Goal: Task Accomplishment & Management: Complete application form

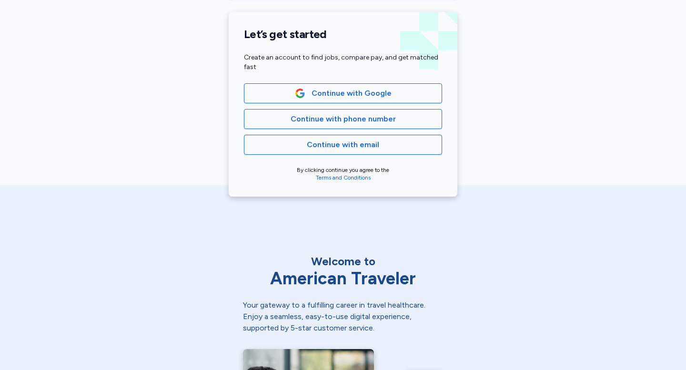
scroll to position [235, 0]
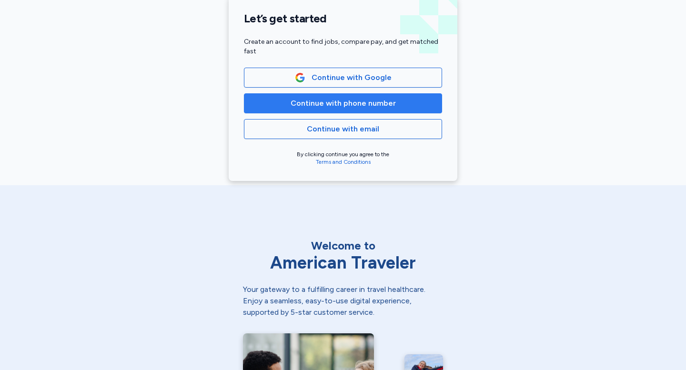
click at [419, 104] on span "Continue with phone number" at bounding box center [343, 103] width 182 height 11
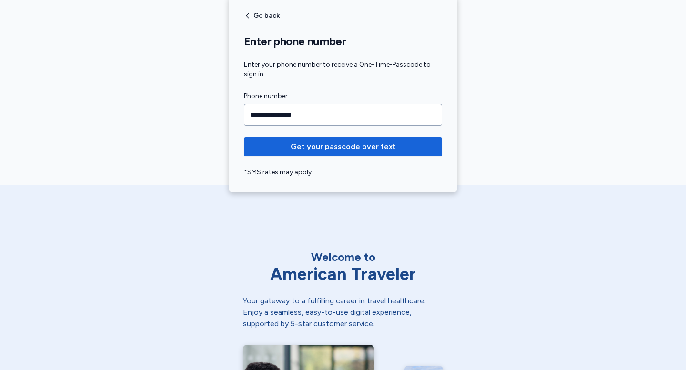
type input "**********"
click at [244, 137] on button "Get your passcode over text" at bounding box center [343, 146] width 198 height 19
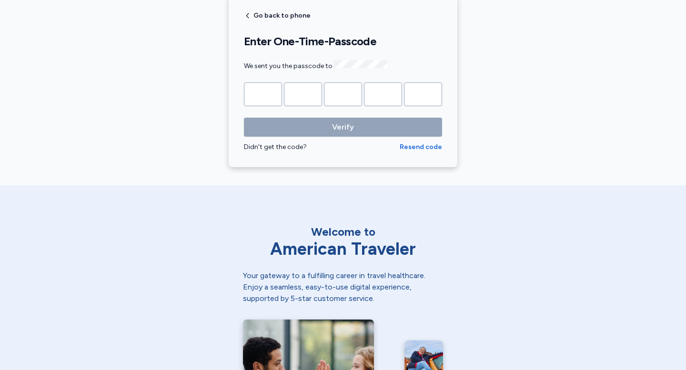
type input "*"
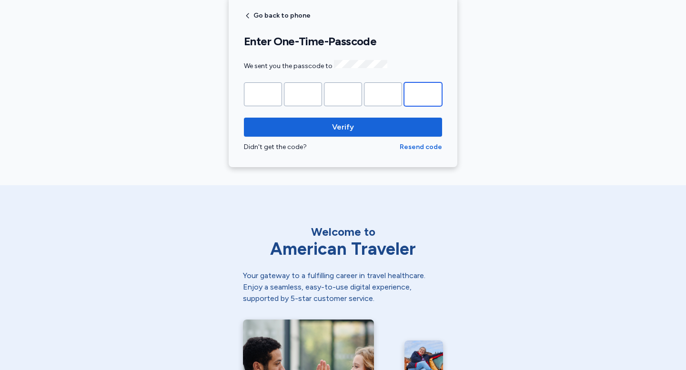
type input "*"
click at [244, 118] on button "Verify" at bounding box center [343, 127] width 198 height 19
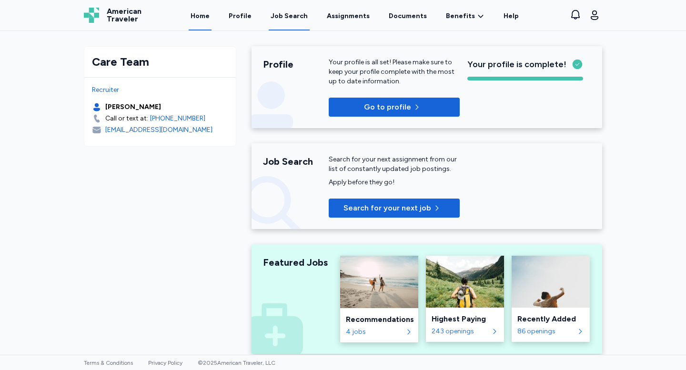
click at [290, 14] on div "Job Search" at bounding box center [288, 16] width 37 height 10
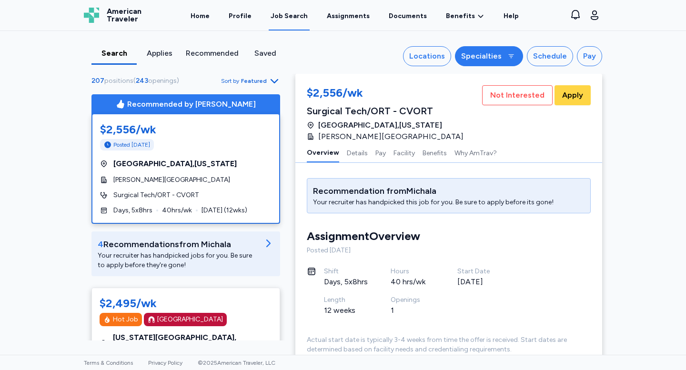
click at [478, 56] on div "Specialties" at bounding box center [481, 55] width 40 height 11
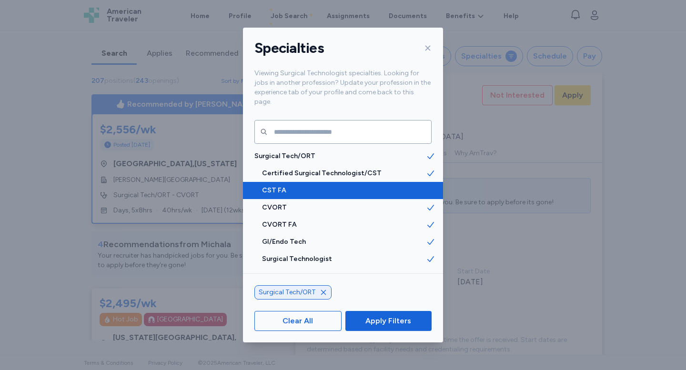
click at [317, 182] on div "CST FA" at bounding box center [343, 190] width 200 height 17
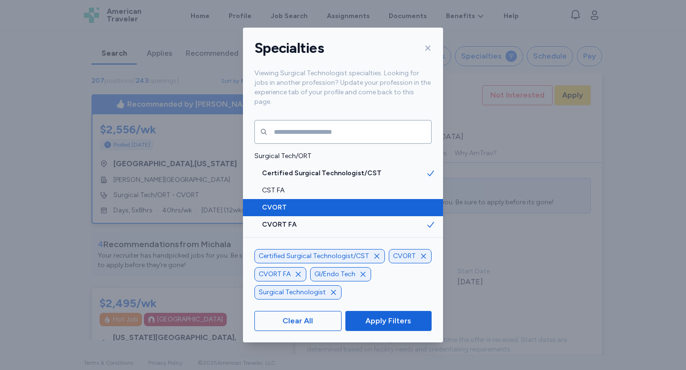
click at [319, 199] on div "CVORT" at bounding box center [343, 207] width 200 height 17
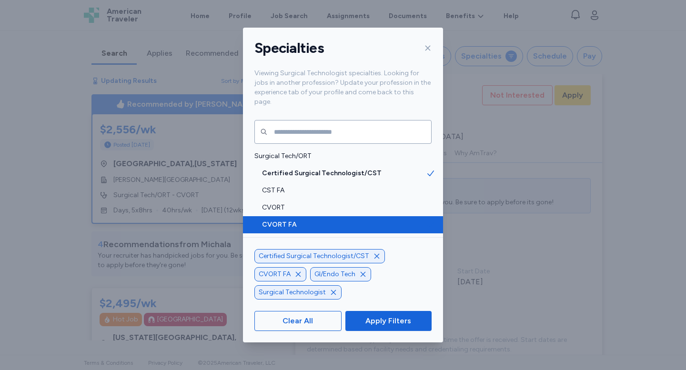
scroll to position [1, 0]
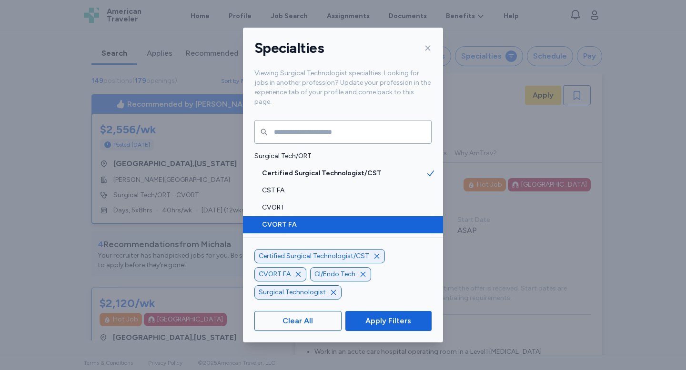
click at [322, 220] on span "CVORT FA" at bounding box center [344, 225] width 164 height 10
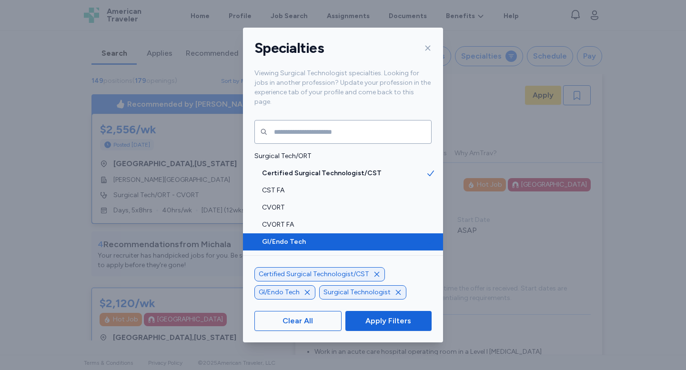
click at [322, 237] on span "GI/Endo Tech" at bounding box center [344, 242] width 164 height 10
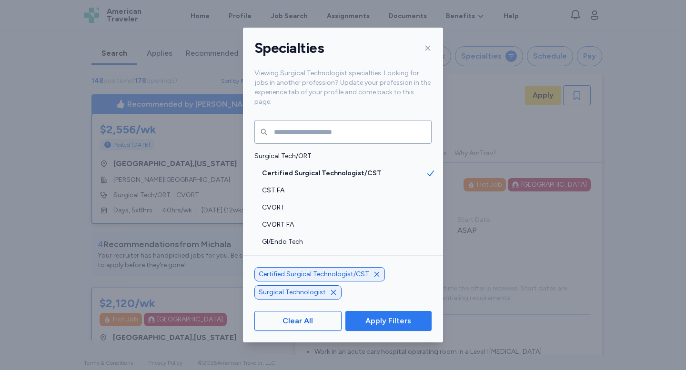
click at [373, 314] on button "Apply Filters" at bounding box center [388, 321] width 86 height 20
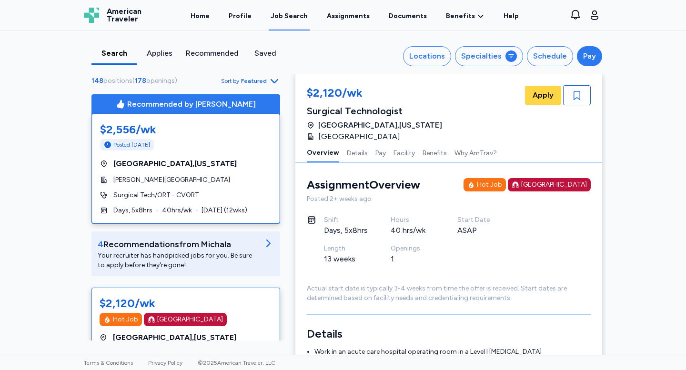
click at [592, 60] on div "Pay" at bounding box center [589, 55] width 13 height 11
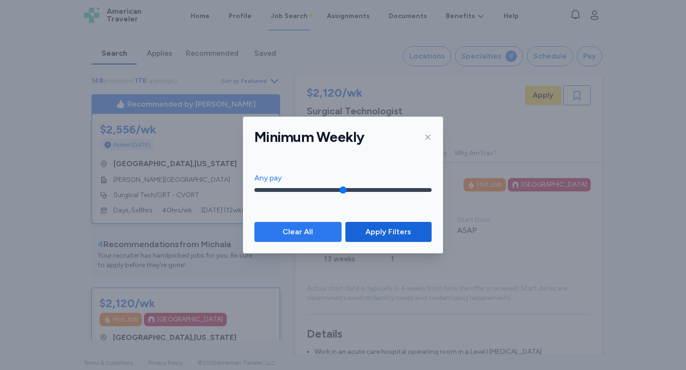
click at [294, 229] on span "Clear All" at bounding box center [297, 231] width 30 height 11
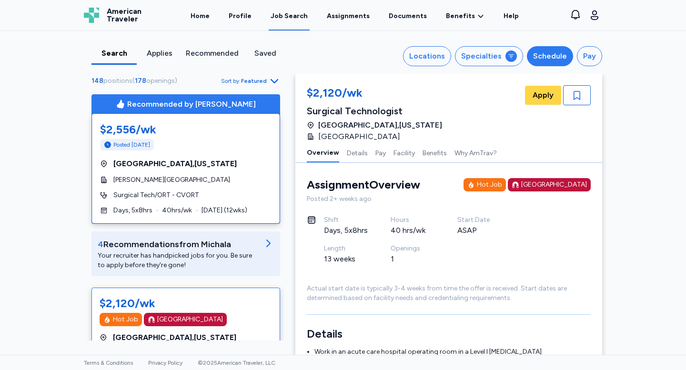
click at [551, 63] on button "Schedule" at bounding box center [550, 56] width 46 height 20
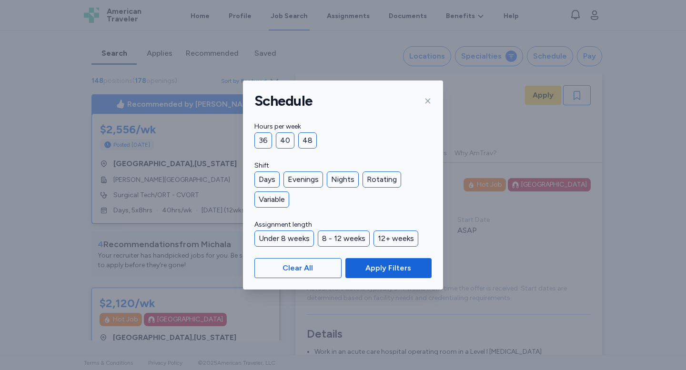
click at [274, 150] on div "Hours per week 36 40 48 Shift Days Evenings Nights Rotating Variable Assignment…" at bounding box center [343, 184] width 200 height 126
click at [266, 142] on div "36" at bounding box center [263, 140] width 18 height 16
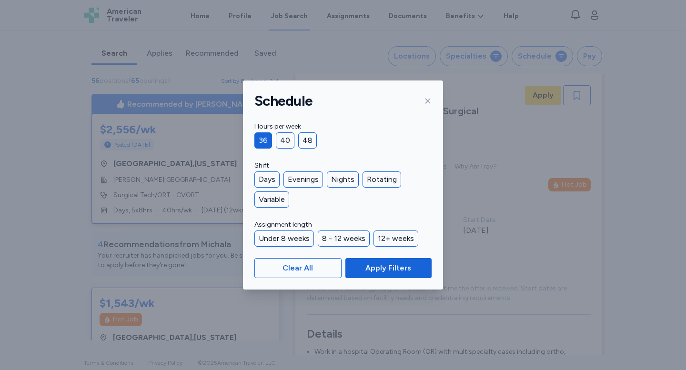
click at [267, 139] on div "36" at bounding box center [263, 140] width 18 height 16
click at [269, 179] on div "Days" at bounding box center [266, 179] width 25 height 16
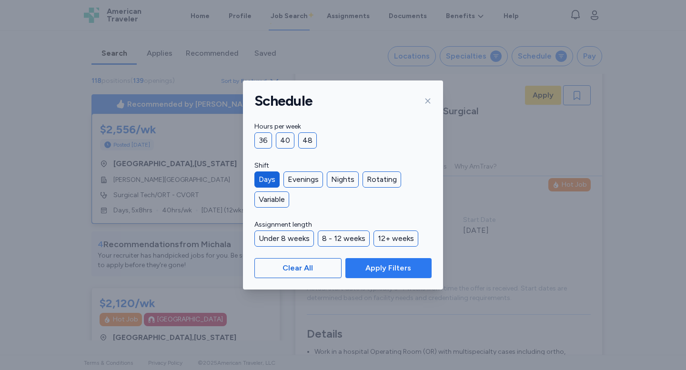
click at [388, 266] on span "Apply Filters" at bounding box center [388, 267] width 46 height 11
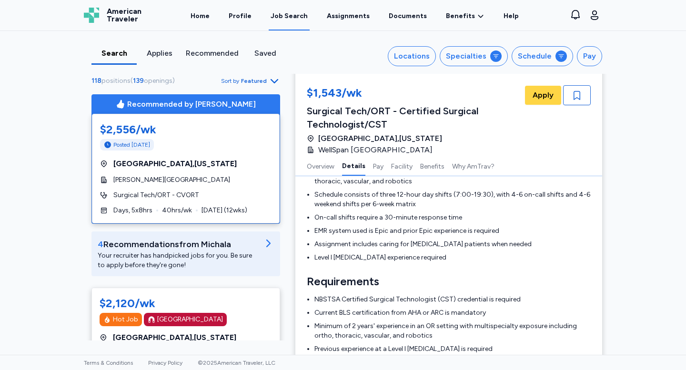
scroll to position [201, 0]
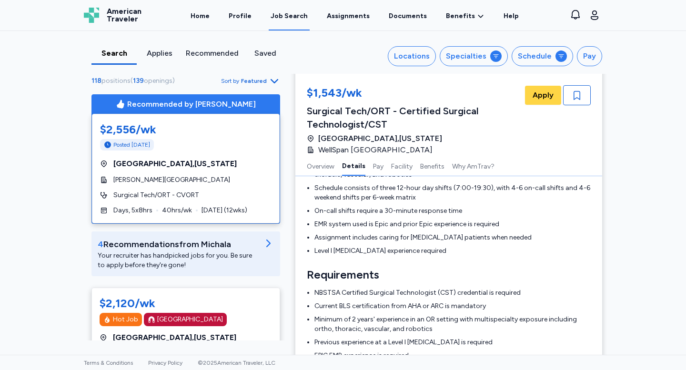
click at [261, 80] on span "Featured" at bounding box center [254, 81] width 26 height 8
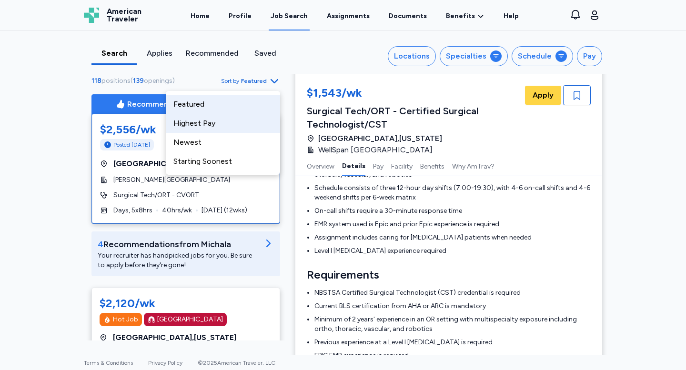
click at [250, 125] on div "Highest Pay" at bounding box center [223, 123] width 114 height 19
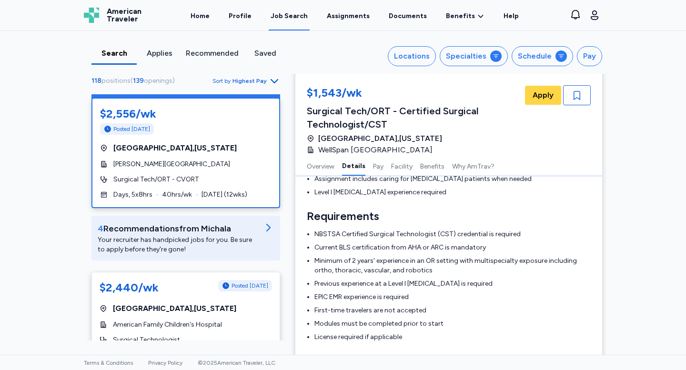
scroll to position [12, 0]
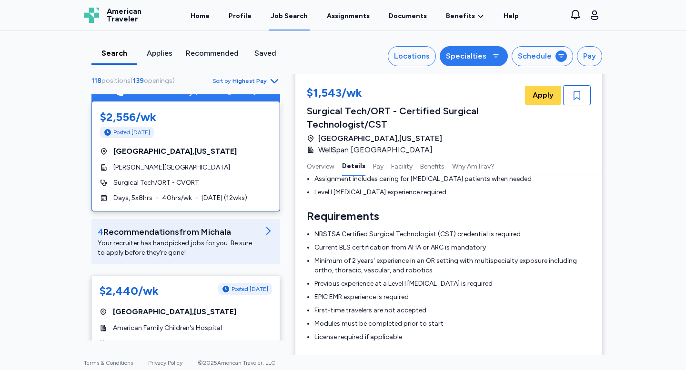
click at [458, 62] on button "Specialties" at bounding box center [473, 56] width 68 height 20
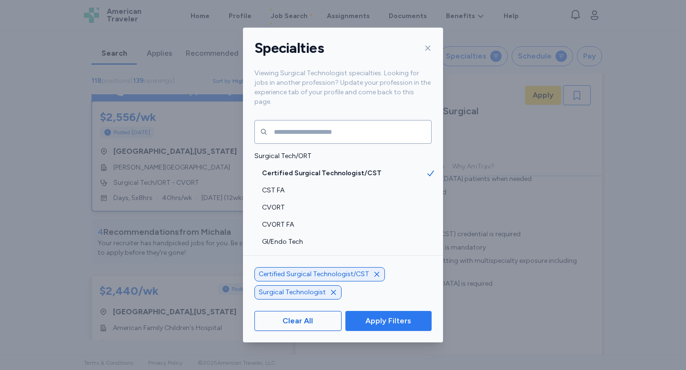
click at [371, 325] on span "Apply Filters" at bounding box center [388, 320] width 46 height 11
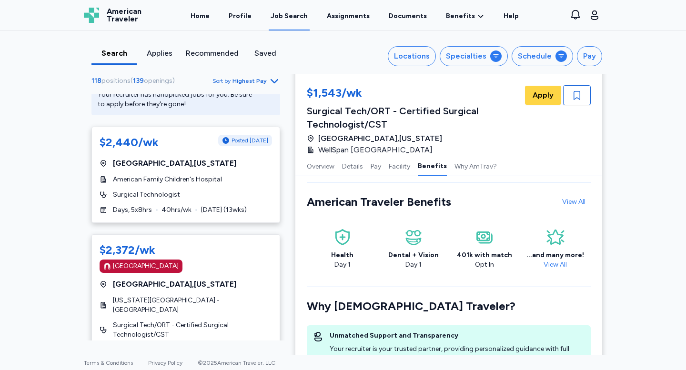
scroll to position [119, 0]
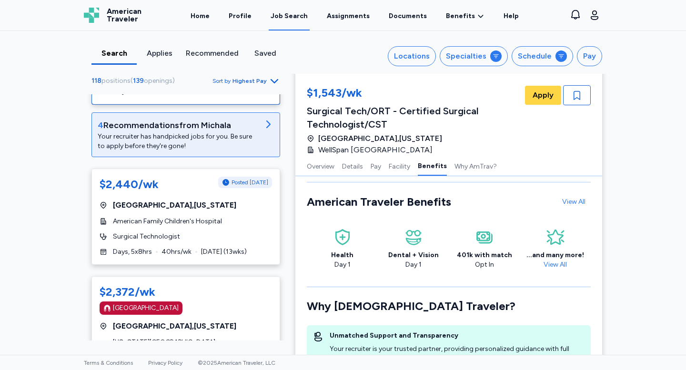
click at [123, 140] on div "Your recruiter has handpicked jobs for you. Be sure to apply before they're gon…" at bounding box center [178, 141] width 161 height 19
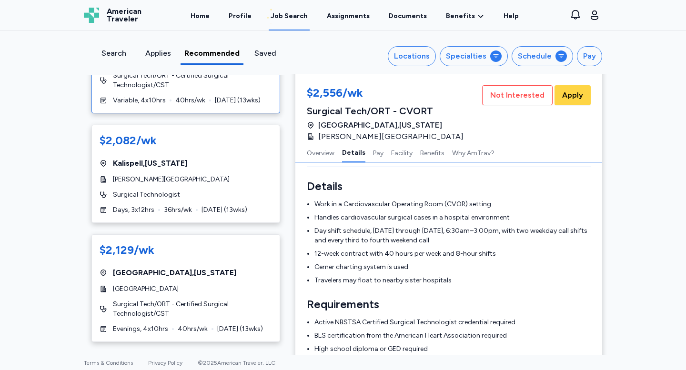
scroll to position [219, 0]
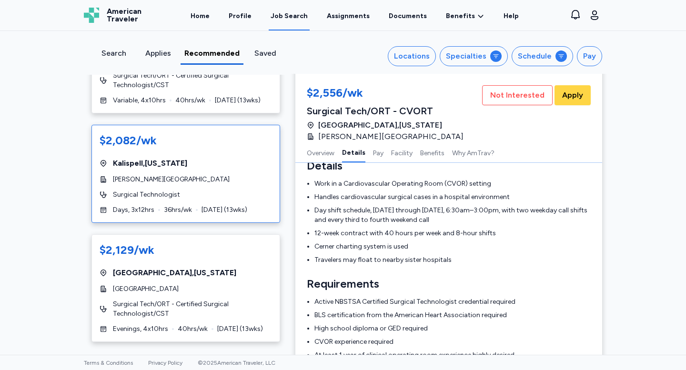
click at [203, 162] on div "Kalispell , Montana" at bounding box center [186, 163] width 172 height 11
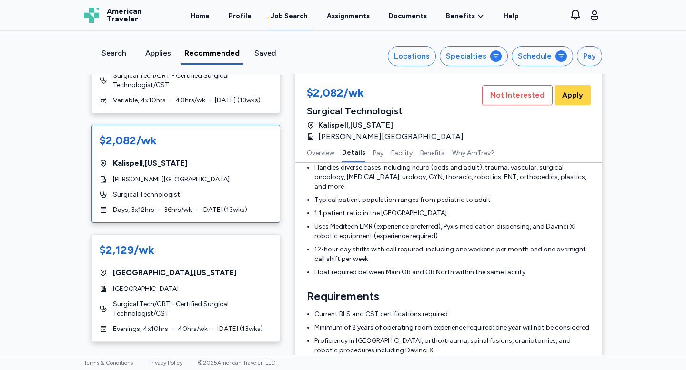
scroll to position [261, 0]
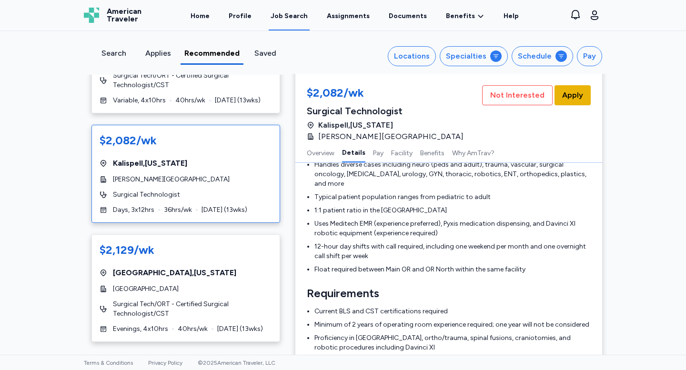
click at [582, 99] on span "Apply" at bounding box center [572, 95] width 21 height 11
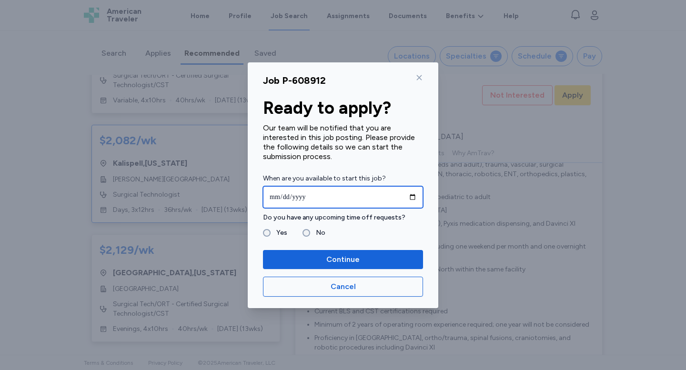
click at [413, 197] on input "date" at bounding box center [343, 197] width 160 height 22
type input "**********"
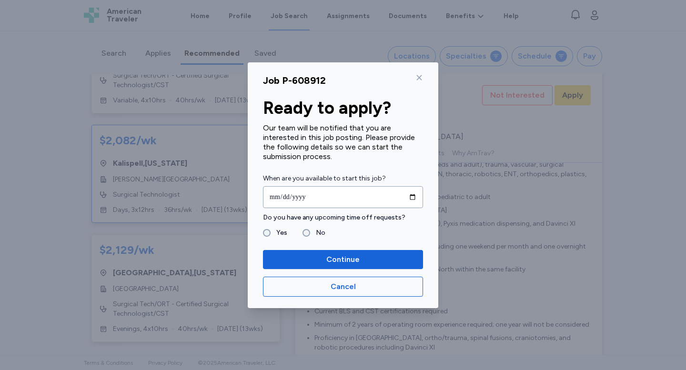
click at [271, 231] on label "Yes" at bounding box center [278, 232] width 17 height 11
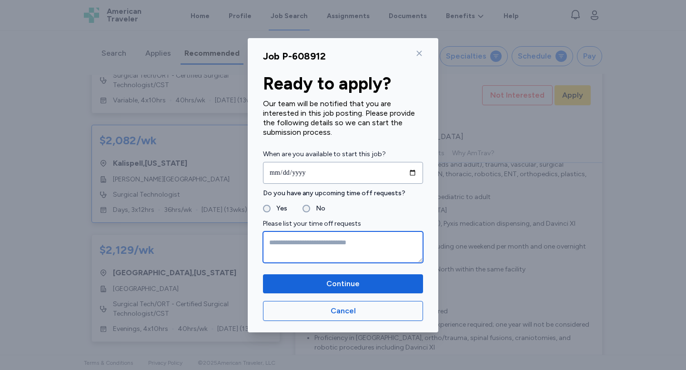
click at [291, 249] on textarea at bounding box center [343, 246] width 160 height 31
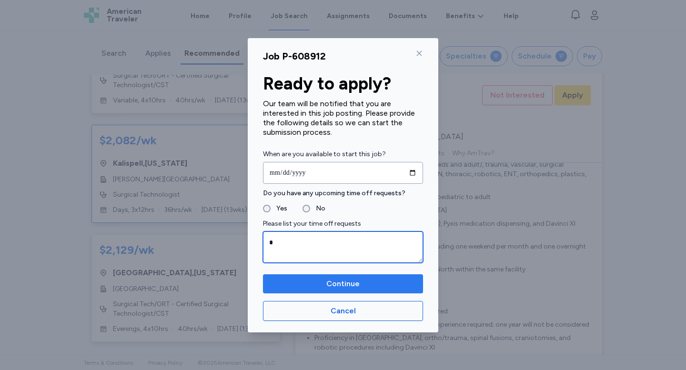
type textarea "*"
click at [308, 287] on span "Continue" at bounding box center [342, 283] width 145 height 11
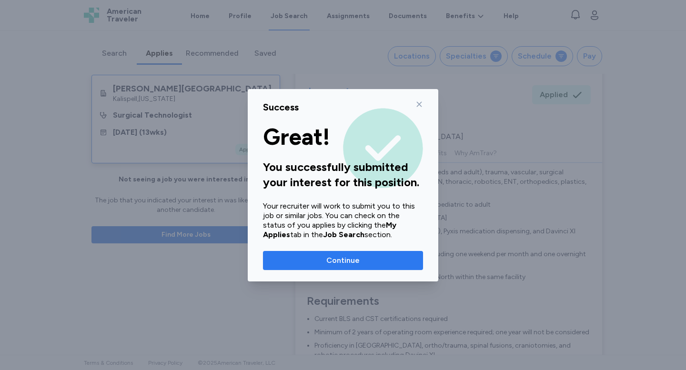
click at [309, 259] on span "Continue" at bounding box center [342, 260] width 145 height 11
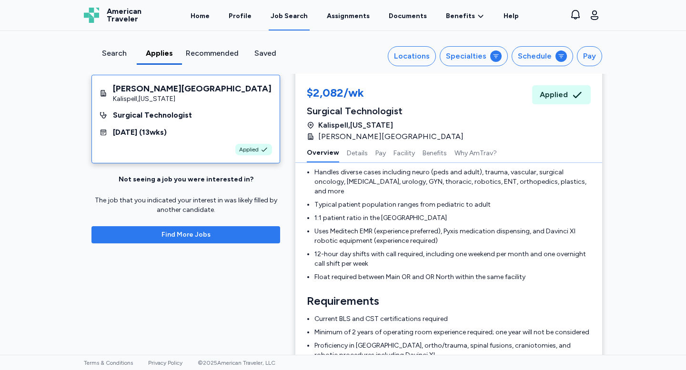
click at [128, 239] on button "Find More Jobs" at bounding box center [185, 234] width 189 height 17
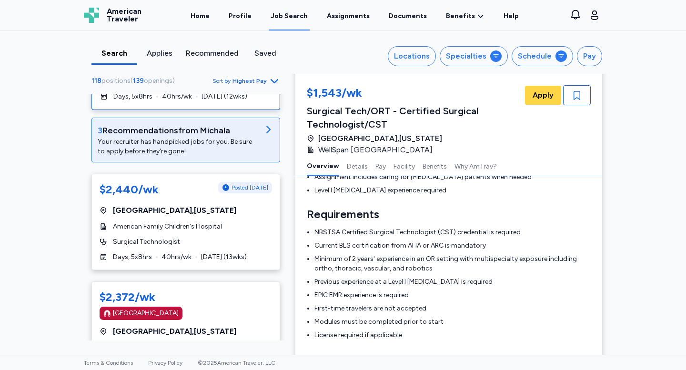
scroll to position [89, 0]
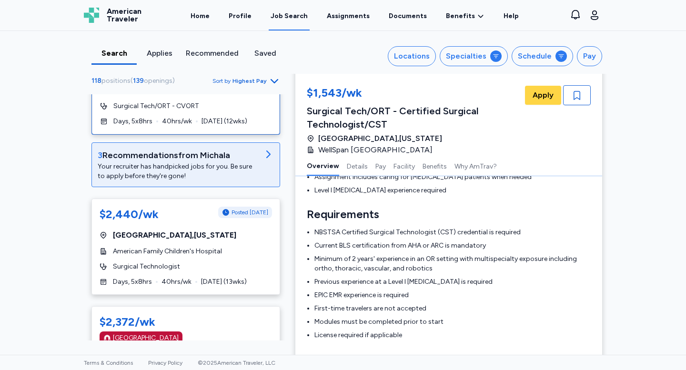
click at [131, 174] on div "Your recruiter has handpicked jobs for you. Be sure to apply before they're gon…" at bounding box center [178, 171] width 161 height 19
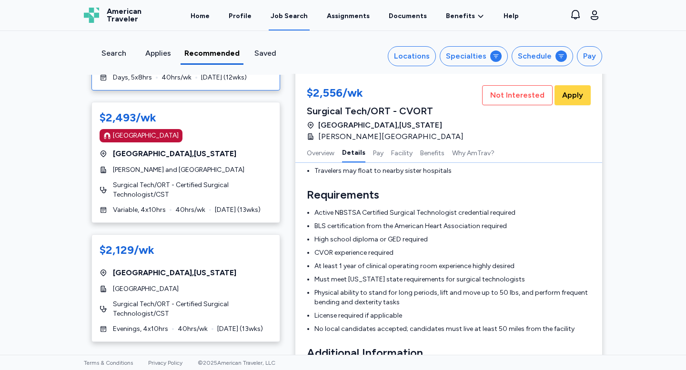
scroll to position [309, 0]
click at [480, 51] on div "Specialties" at bounding box center [466, 55] width 40 height 11
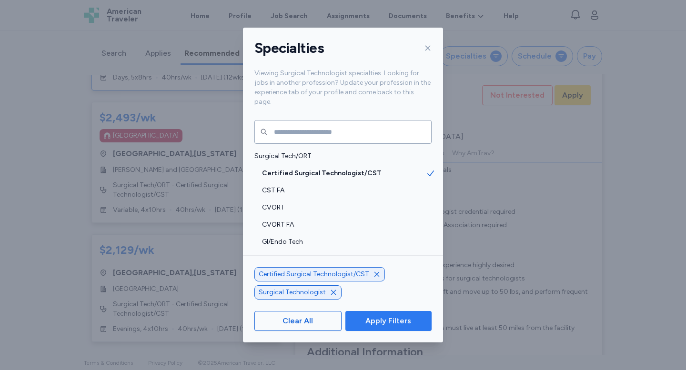
click at [374, 323] on span "Apply Filters" at bounding box center [388, 320] width 46 height 11
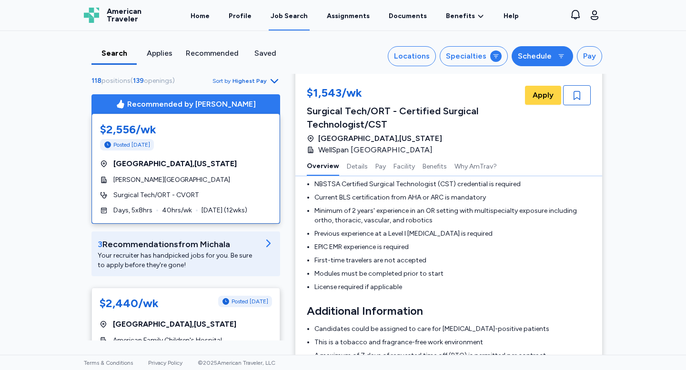
click at [532, 62] on button "Schedule" at bounding box center [541, 56] width 61 height 20
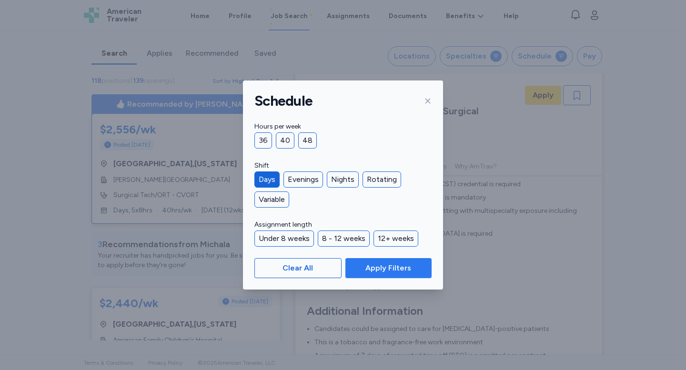
click at [359, 267] on span "Apply Filters" at bounding box center [388, 267] width 71 height 11
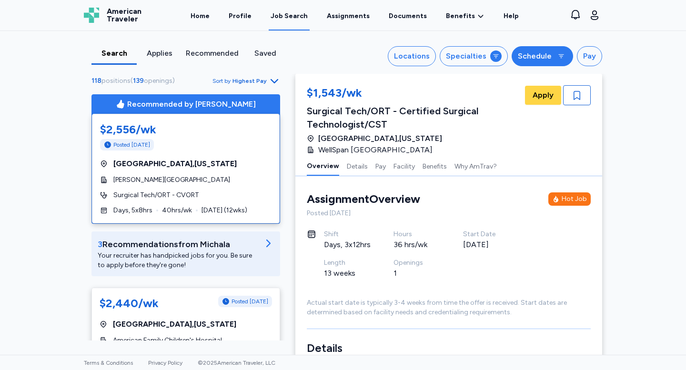
click at [537, 62] on button "Schedule" at bounding box center [541, 56] width 61 height 20
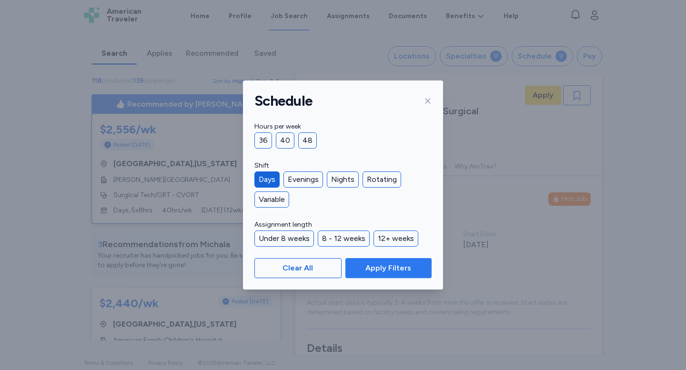
click at [422, 273] on span "Apply Filters" at bounding box center [388, 267] width 71 height 11
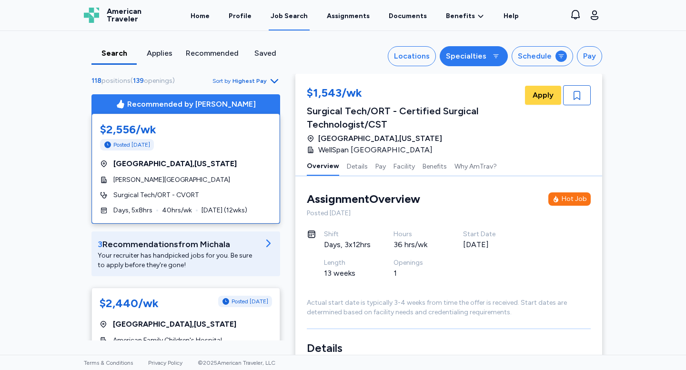
click at [469, 58] on div "Specialties" at bounding box center [466, 55] width 40 height 11
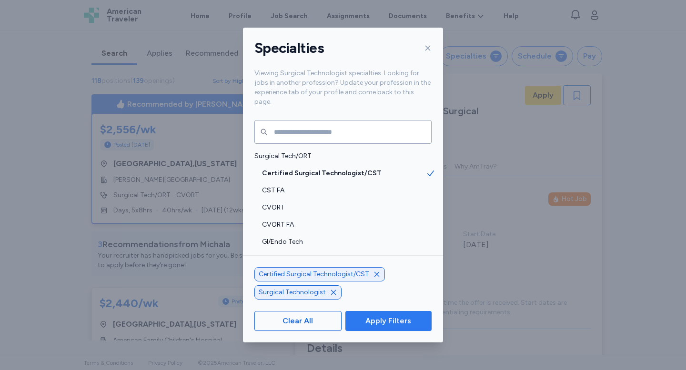
click at [393, 321] on span "Apply Filters" at bounding box center [388, 320] width 46 height 11
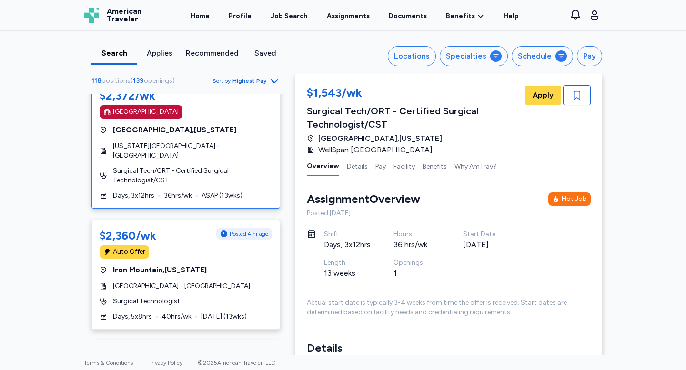
scroll to position [297, 0]
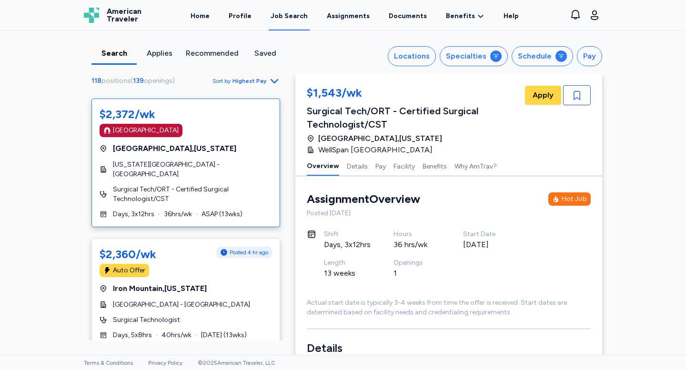
click at [163, 185] on span "Surgical Tech/ORT - Certified Surgical Technologist/CST" at bounding box center [192, 194] width 159 height 19
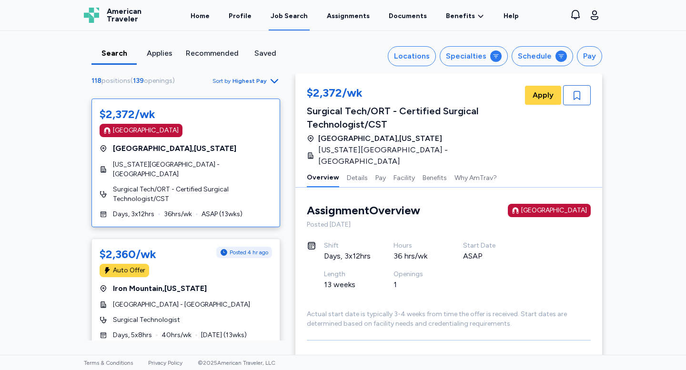
scroll to position [1, 0]
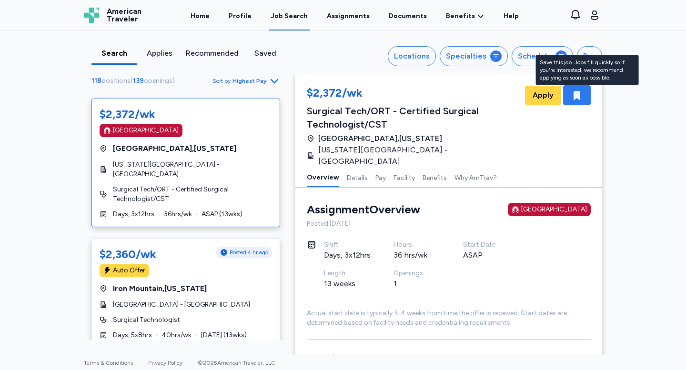
click at [582, 98] on div "button" at bounding box center [577, 95] width 28 height 20
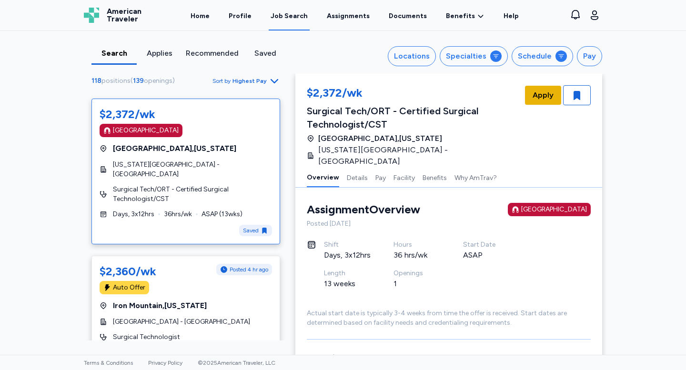
click at [535, 93] on span "Apply" at bounding box center [542, 95] width 21 height 11
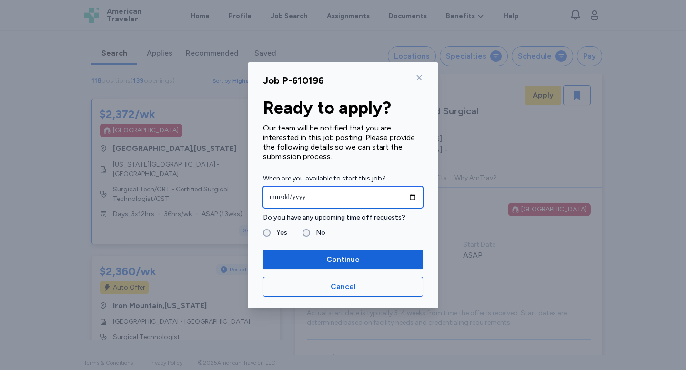
click at [324, 203] on input "date" at bounding box center [343, 197] width 160 height 22
click at [304, 201] on input "date" at bounding box center [343, 197] width 160 height 22
click at [411, 197] on input "date" at bounding box center [343, 197] width 160 height 22
click at [408, 191] on input "**********" at bounding box center [343, 197] width 160 height 22
click at [411, 194] on input "**********" at bounding box center [343, 197] width 160 height 22
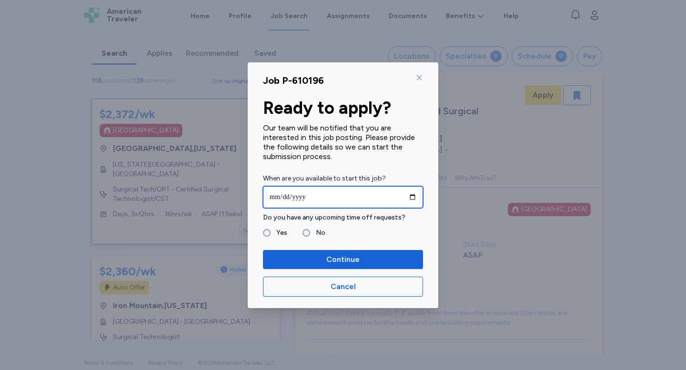
type input "**********"
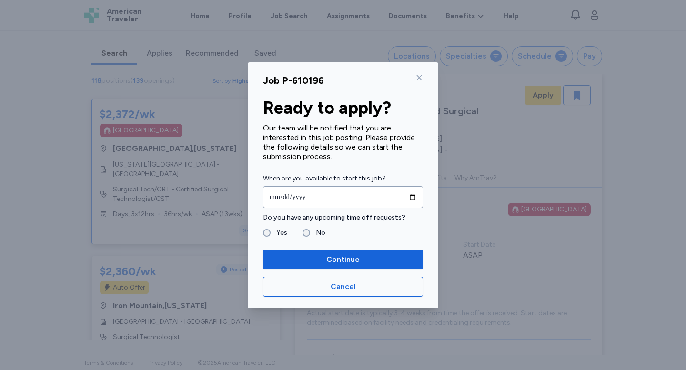
click at [273, 232] on label "Yes" at bounding box center [278, 232] width 17 height 11
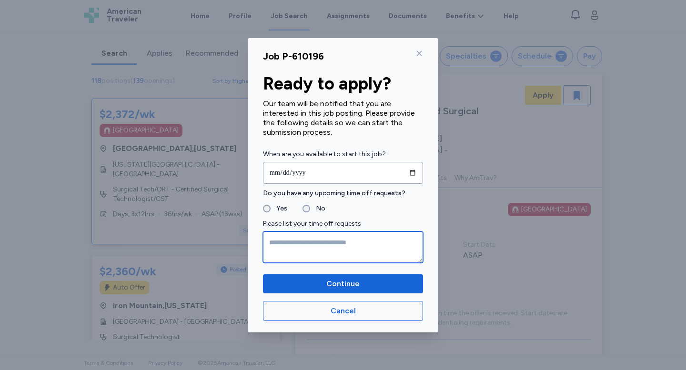
click at [282, 249] on textarea at bounding box center [343, 246] width 160 height 31
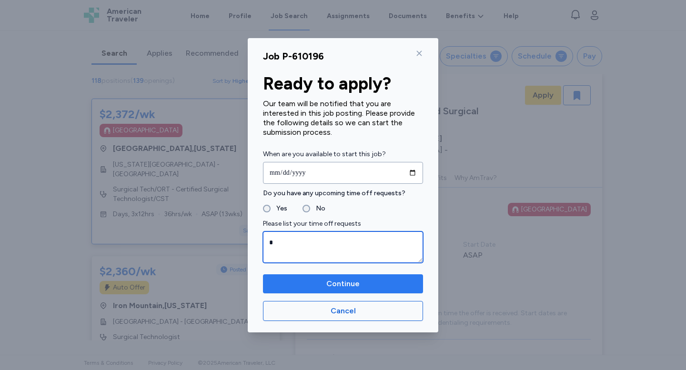
type textarea "*"
click at [284, 282] on span "Continue" at bounding box center [342, 283] width 145 height 11
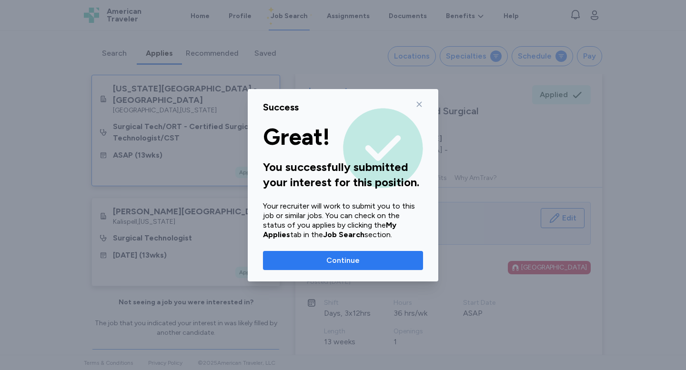
click at [318, 262] on span "Continue" at bounding box center [342, 260] width 145 height 11
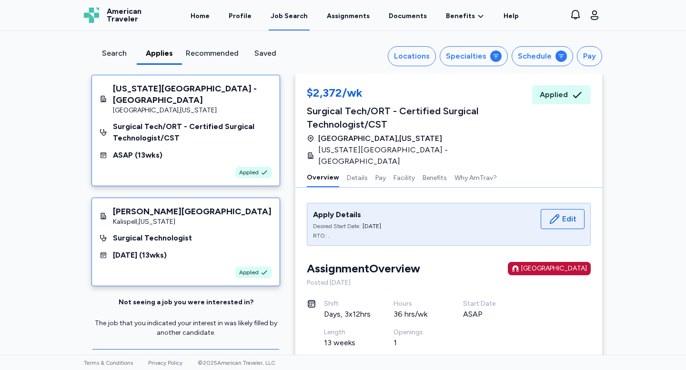
scroll to position [13, 0]
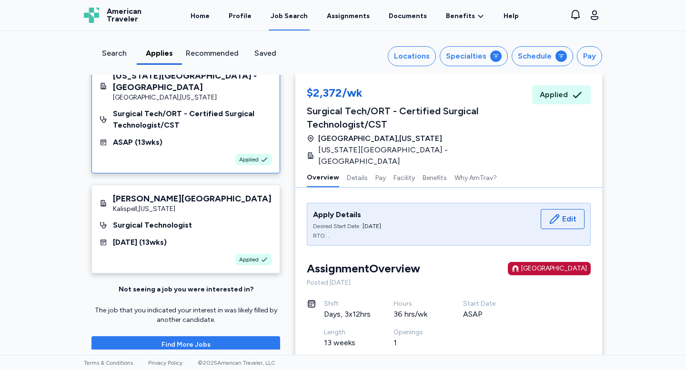
click at [141, 340] on span "Find More Jobs" at bounding box center [185, 345] width 173 height 10
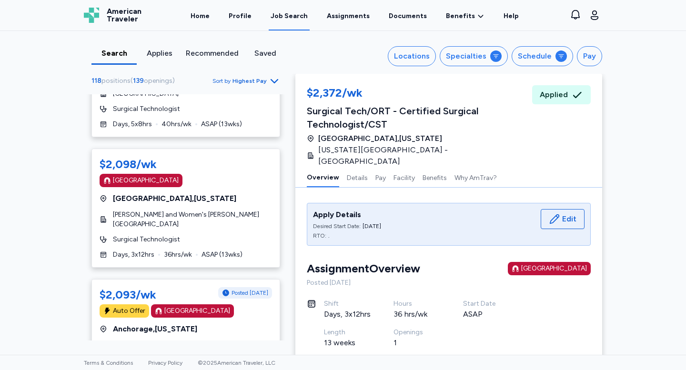
scroll to position [1856, 0]
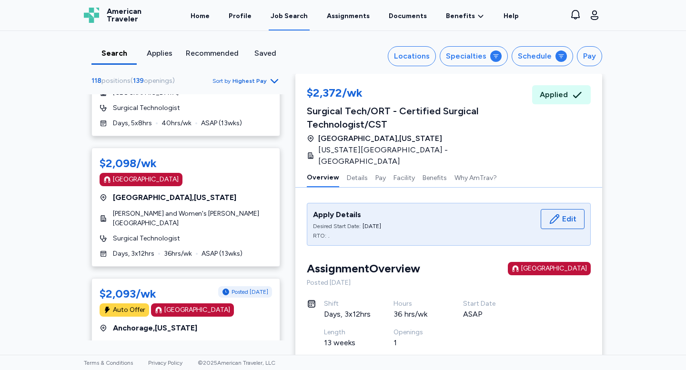
click at [160, 234] on span "Surgical Technologist" at bounding box center [146, 239] width 67 height 10
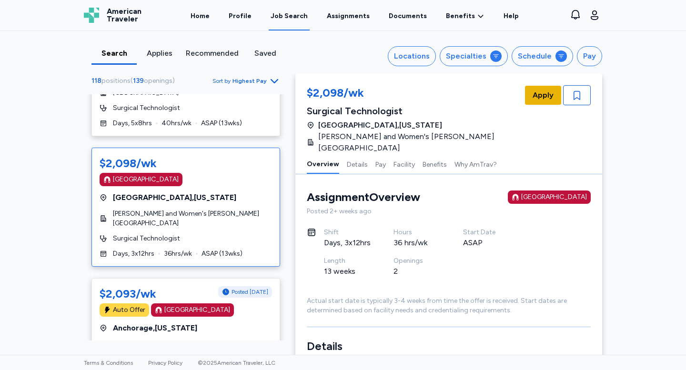
click at [533, 93] on span "Apply" at bounding box center [542, 95] width 21 height 11
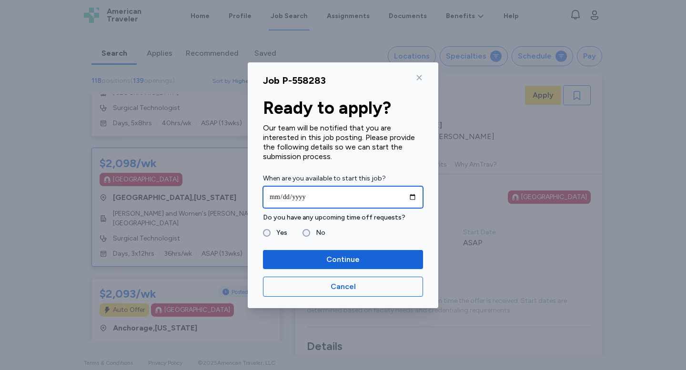
click at [295, 198] on input "date" at bounding box center [343, 197] width 160 height 22
click at [410, 198] on input "date" at bounding box center [343, 197] width 160 height 22
type input "**********"
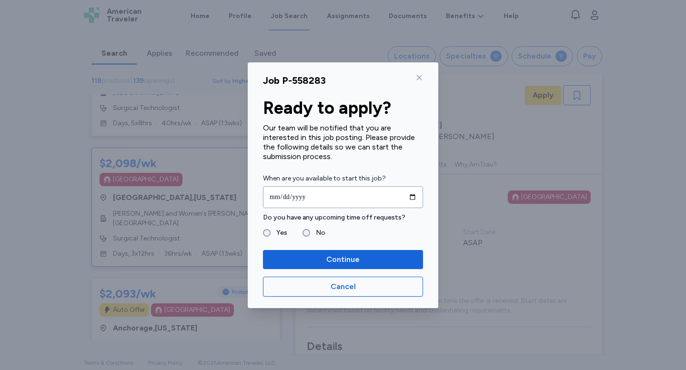
click at [272, 233] on label "Yes" at bounding box center [278, 232] width 17 height 11
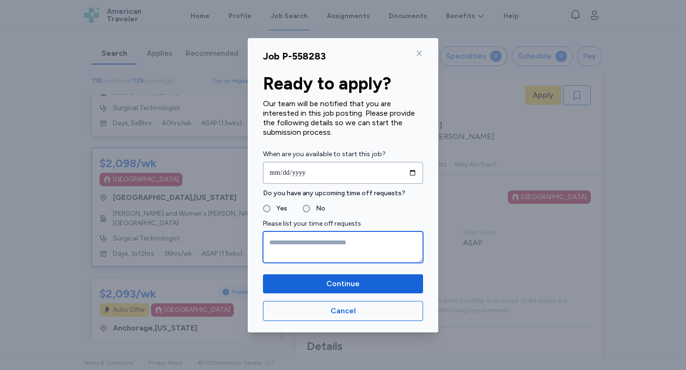
click at [274, 257] on textarea at bounding box center [343, 246] width 160 height 31
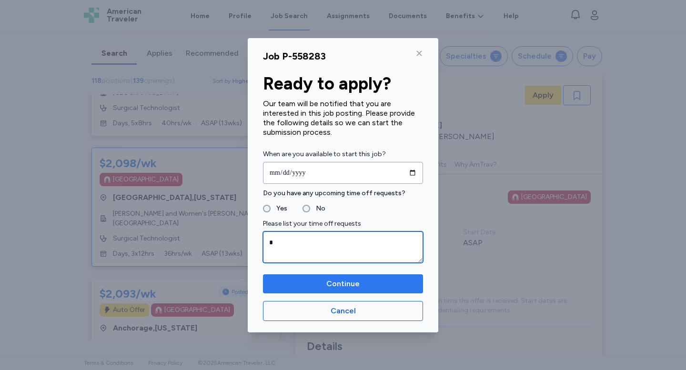
type textarea "*"
click at [282, 279] on span "Continue" at bounding box center [342, 283] width 145 height 11
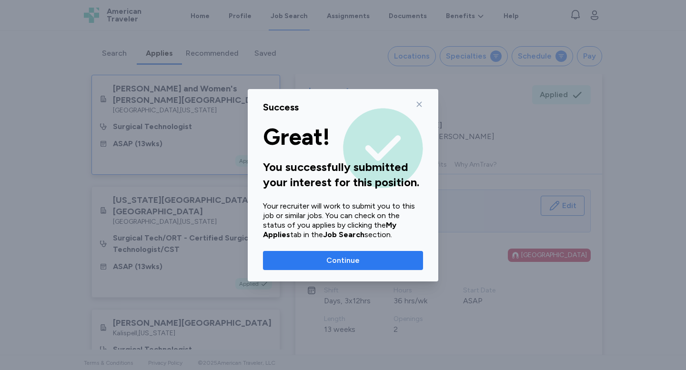
click at [299, 264] on span "Continue" at bounding box center [342, 260] width 145 height 11
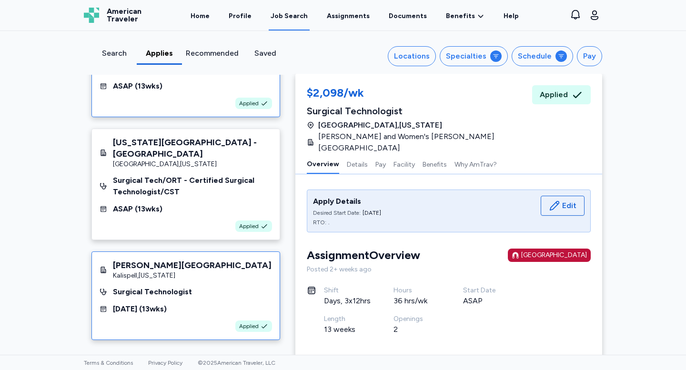
scroll to position [113, 0]
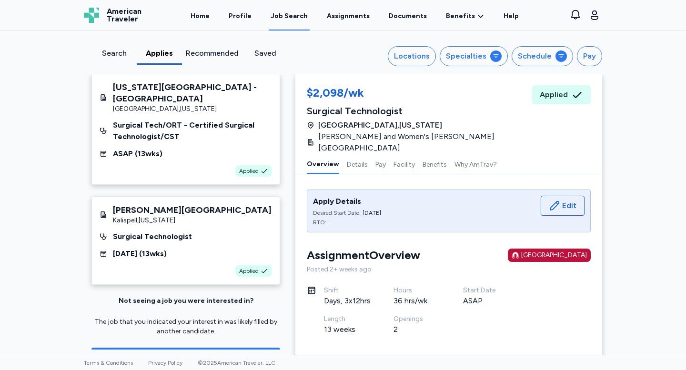
click at [185, 351] on span "Find More Jobs" at bounding box center [185, 356] width 49 height 10
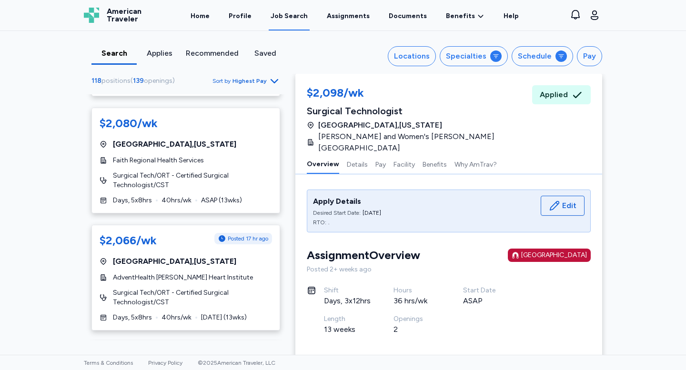
scroll to position [2762, 0]
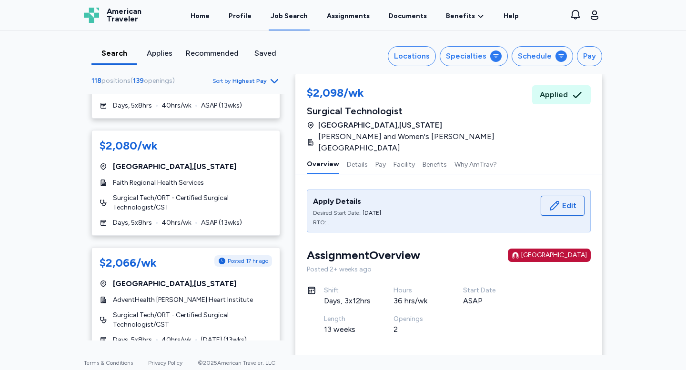
click at [189, 255] on div "$2,066/wk Posted 17 hr ago" at bounding box center [186, 263] width 172 height 17
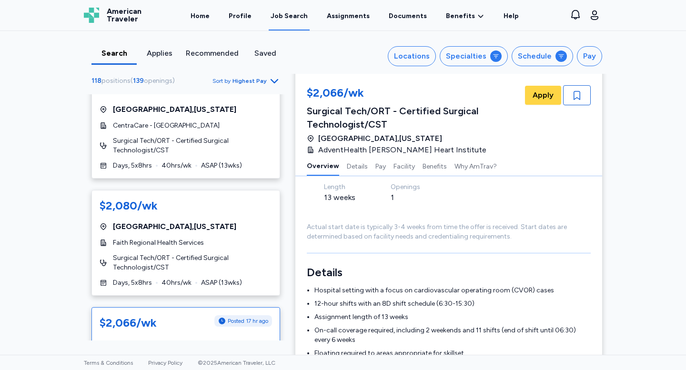
scroll to position [2741, 0]
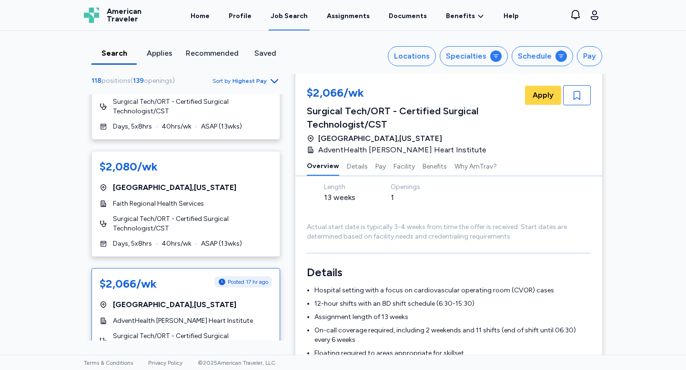
click at [162, 239] on span "40 hrs/wk" at bounding box center [176, 244] width 30 height 10
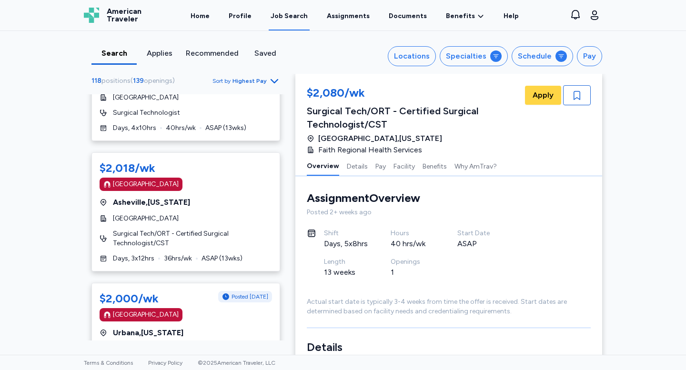
scroll to position [3314, 0]
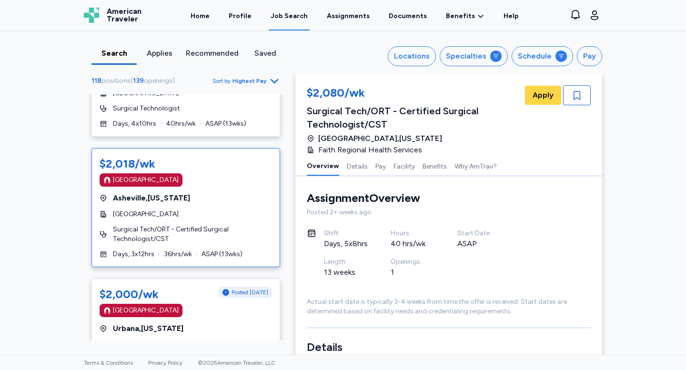
click at [169, 166] on div "$2,018/wk [GEOGRAPHIC_DATA] [GEOGRAPHIC_DATA] , [US_STATE][GEOGRAPHIC_DATA] Sur…" at bounding box center [185, 207] width 189 height 119
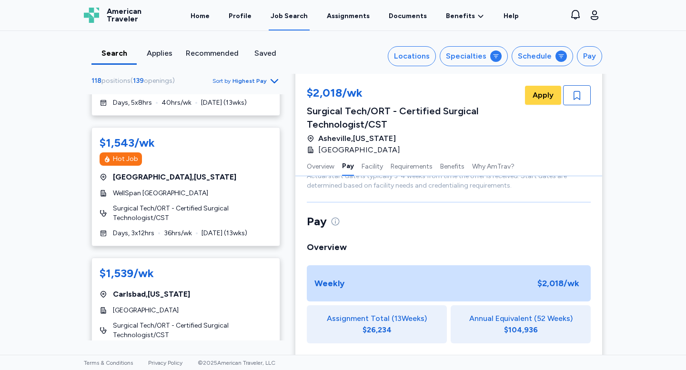
scroll to position [225, 0]
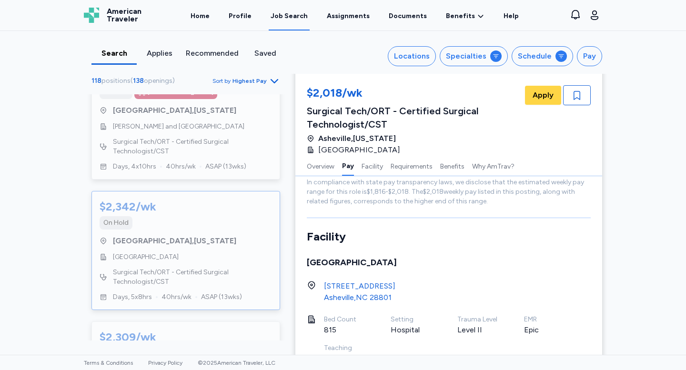
scroll to position [2219, 0]
click at [70, 285] on div "Search Applies Recommended Saved Locations Specialties Schedule Pay 118 positio…" at bounding box center [343, 193] width 686 height 324
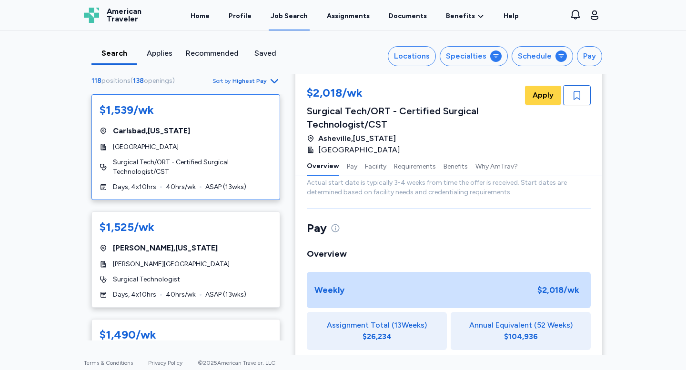
scroll to position [0, 0]
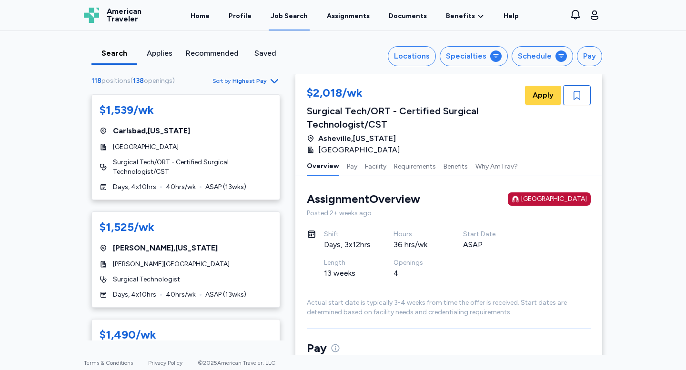
click at [159, 54] on div "Applies" at bounding box center [159, 53] width 38 height 11
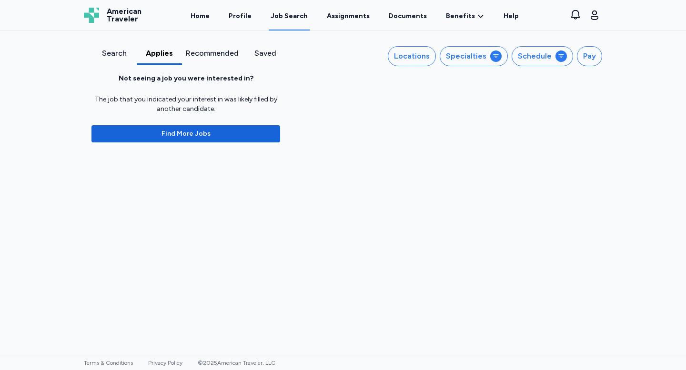
click at [229, 57] on div "Recommended" at bounding box center [212, 53] width 53 height 11
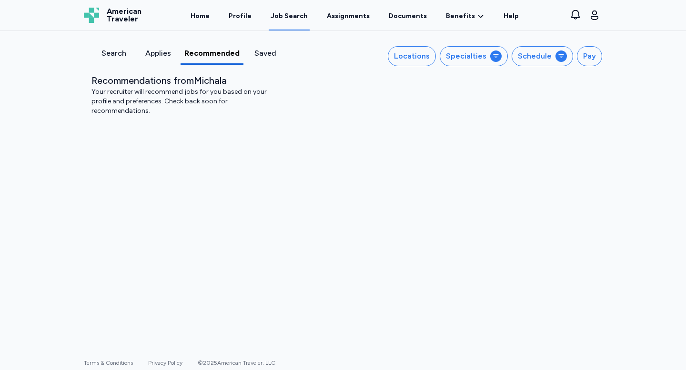
click at [260, 56] on div "Saved" at bounding box center [265, 53] width 37 height 11
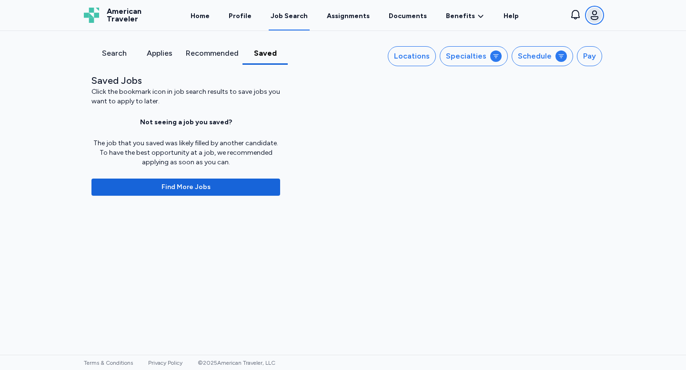
click at [597, 14] on icon "button" at bounding box center [593, 15] width 11 height 11
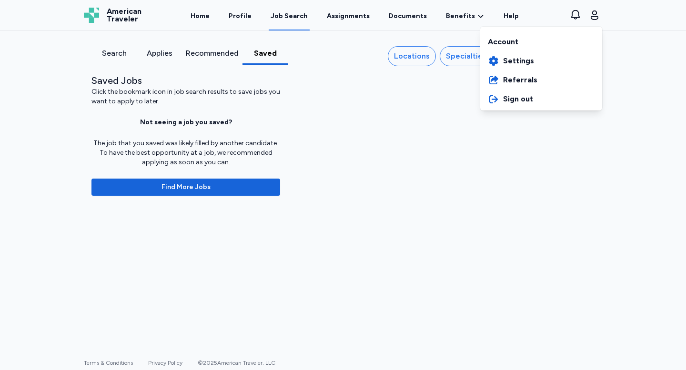
click at [373, 148] on div "Open sidebar Job Search American Traveler American Traveler Home Profile Job Se…" at bounding box center [343, 185] width 686 height 370
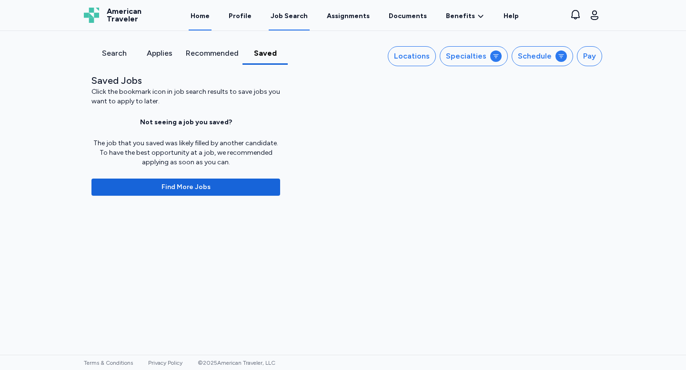
click at [211, 16] on link "Home" at bounding box center [200, 16] width 23 height 30
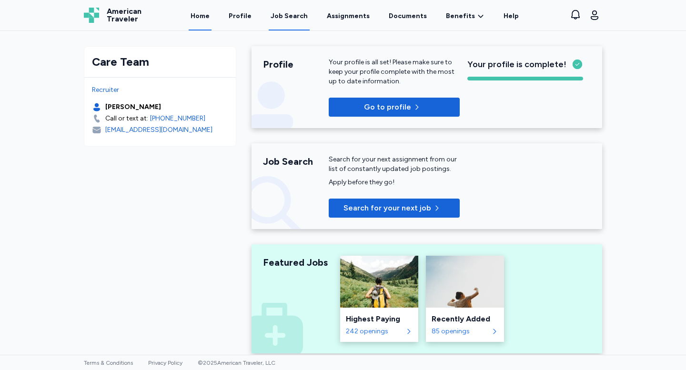
click at [306, 18] on div "Job Search" at bounding box center [288, 16] width 37 height 10
click at [300, 18] on div "Job Search" at bounding box center [288, 16] width 37 height 10
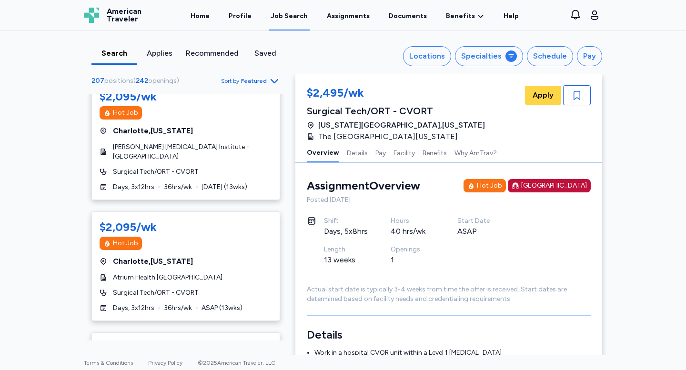
scroll to position [751, 0]
click at [167, 167] on span "Surgical Tech/ORT - CVORT" at bounding box center [156, 172] width 86 height 10
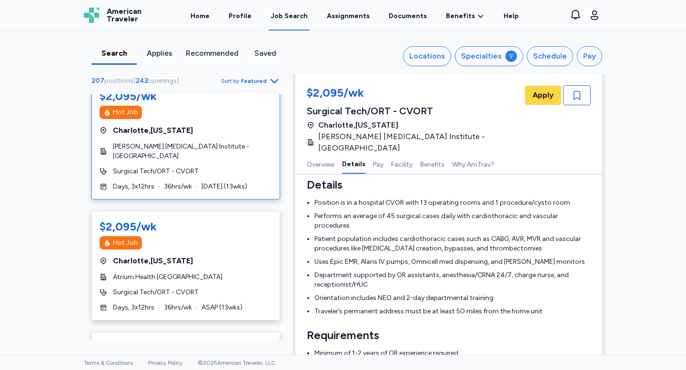
scroll to position [306, 0]
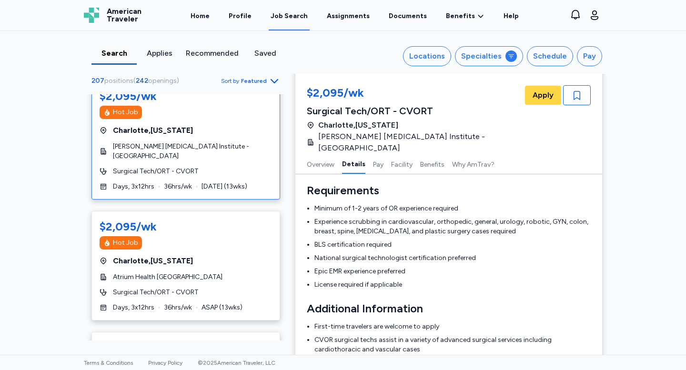
click at [47, 205] on div "Search Applies Recommended Saved Locations Specialties Schedule Pay 207 positio…" at bounding box center [343, 193] width 686 height 324
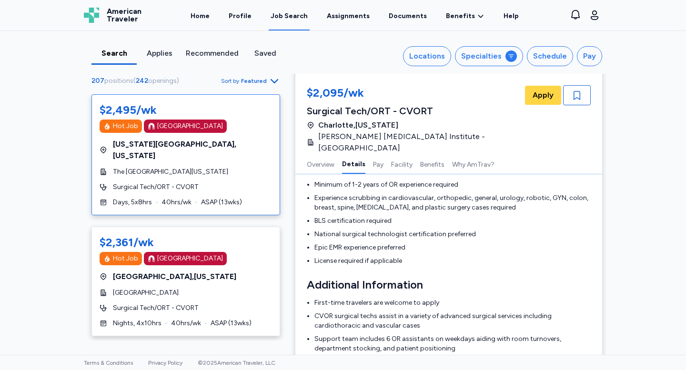
scroll to position [0, 0]
click at [260, 81] on span "Featured" at bounding box center [254, 81] width 26 height 8
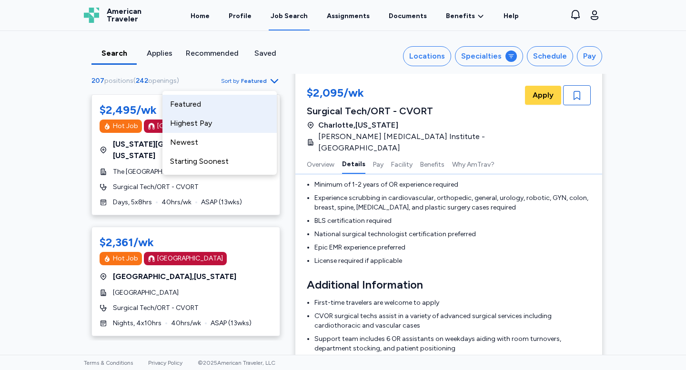
click at [236, 124] on div "Highest Pay" at bounding box center [219, 123] width 114 height 19
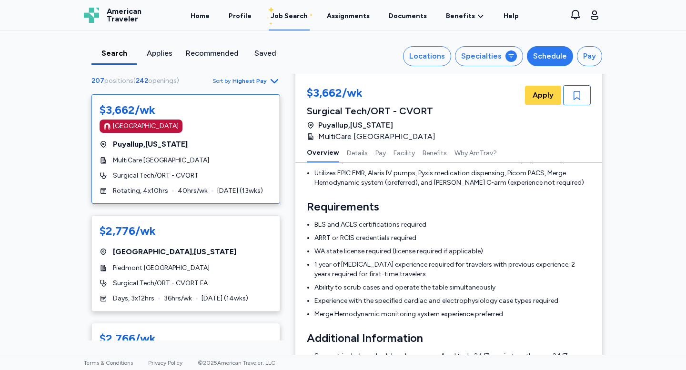
scroll to position [1, 0]
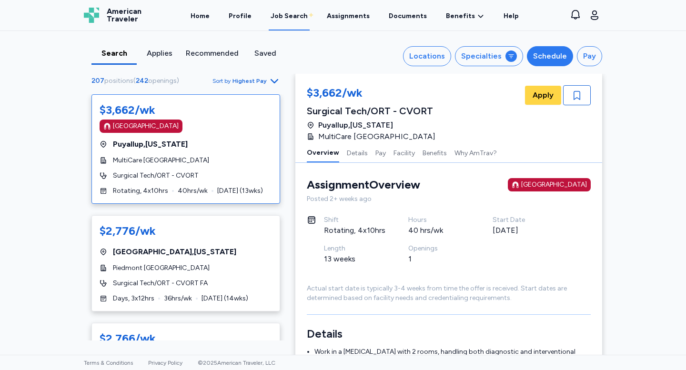
click at [564, 56] on button "Schedule" at bounding box center [550, 56] width 46 height 20
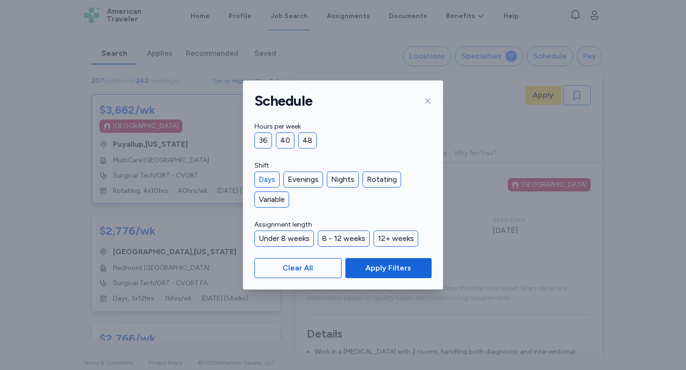
click at [275, 176] on div "Days" at bounding box center [266, 179] width 25 height 16
click at [396, 271] on span "Apply Filters" at bounding box center [388, 267] width 46 height 11
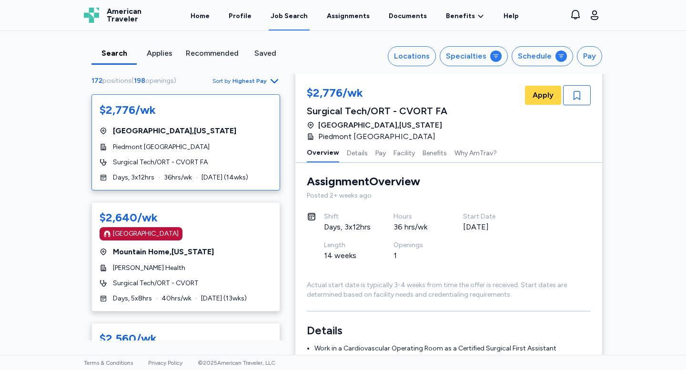
scroll to position [5, 0]
click at [487, 56] on button "Specialties" at bounding box center [473, 56] width 68 height 20
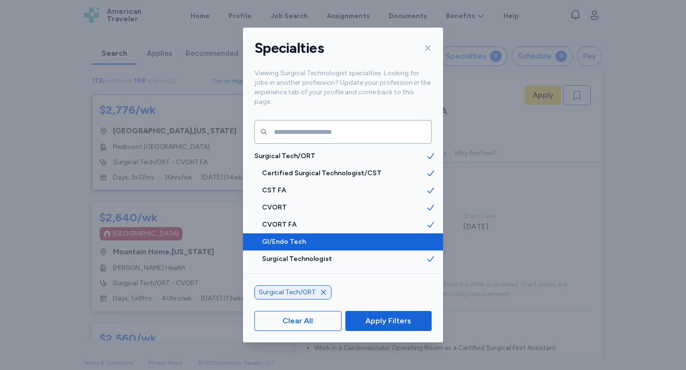
click at [323, 237] on span "GI/Endo Tech" at bounding box center [344, 242] width 164 height 10
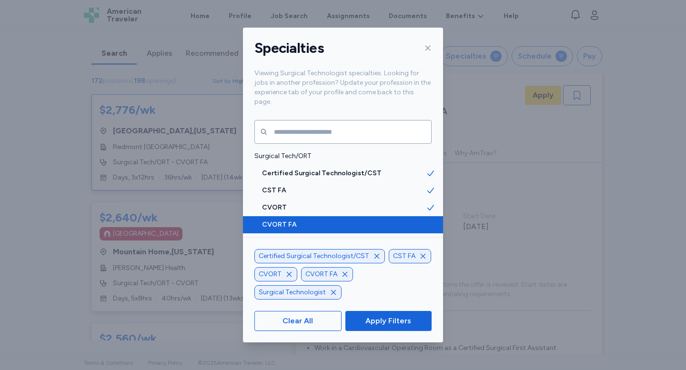
click at [323, 220] on span "CVORT FA" at bounding box center [344, 225] width 164 height 10
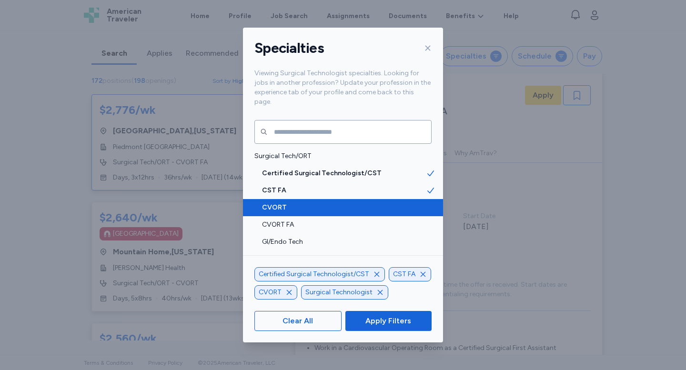
click at [324, 203] on span "CVORT" at bounding box center [344, 208] width 164 height 10
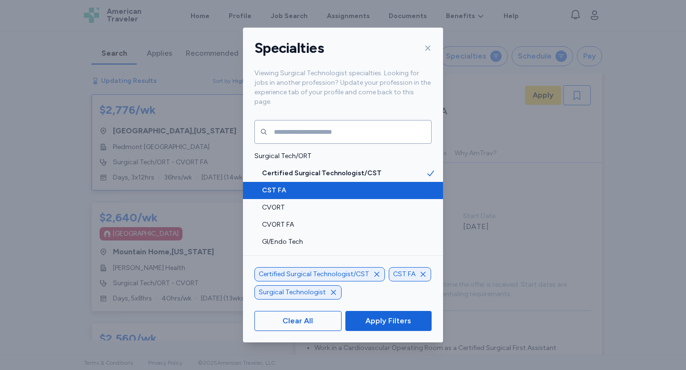
scroll to position [1, 0]
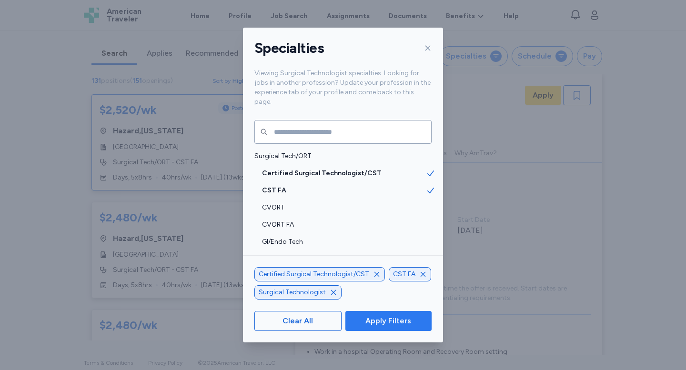
click at [402, 326] on span "Apply Filters" at bounding box center [388, 320] width 46 height 11
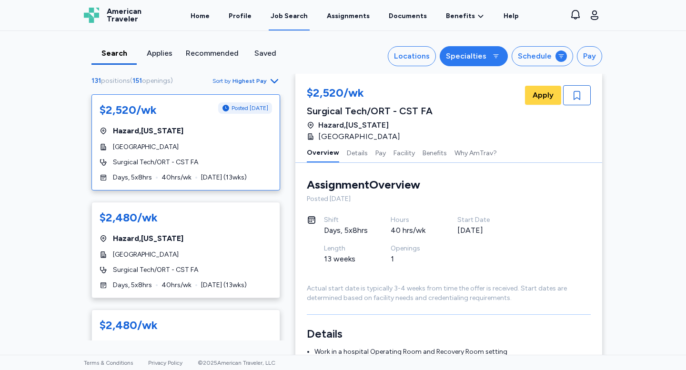
click at [485, 61] on button "Specialties" at bounding box center [473, 56] width 68 height 20
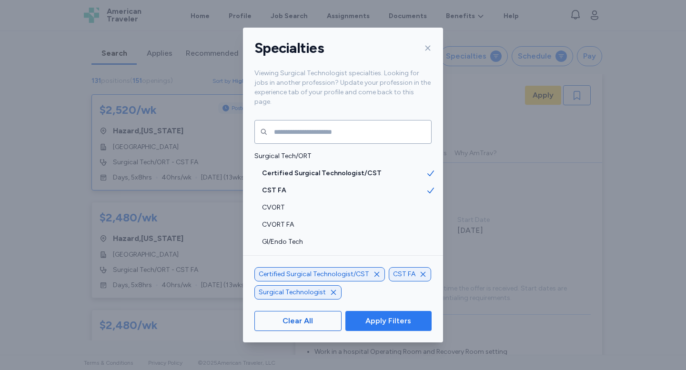
click at [396, 320] on span "Apply Filters" at bounding box center [388, 320] width 46 height 11
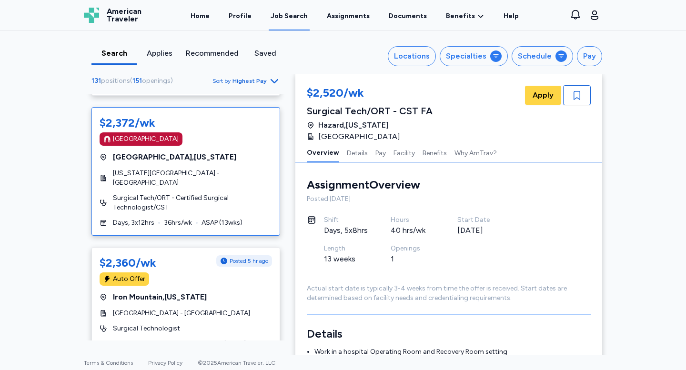
scroll to position [659, 0]
click at [225, 155] on div "Portland , Maine" at bounding box center [186, 156] width 172 height 11
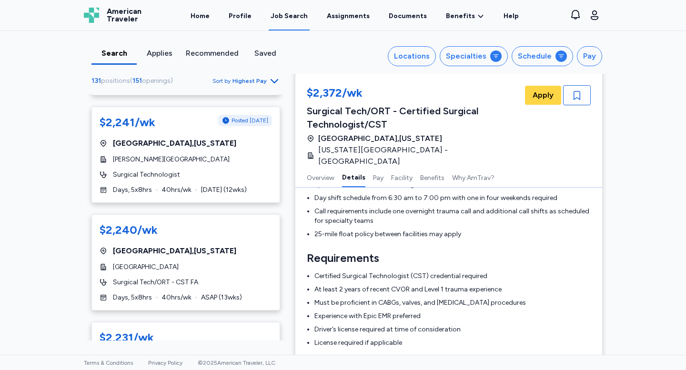
scroll to position [1785, 0]
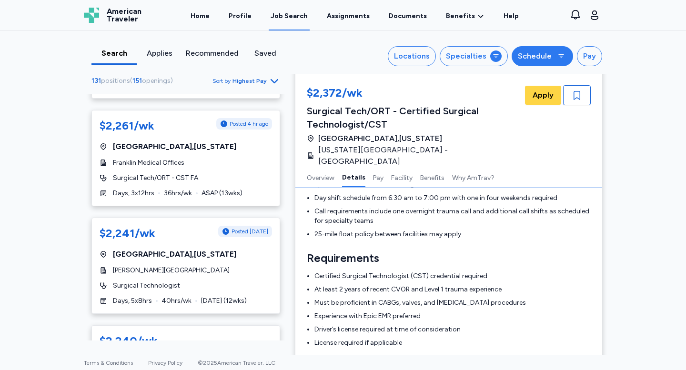
click at [558, 58] on icon "button" at bounding box center [561, 56] width 8 height 8
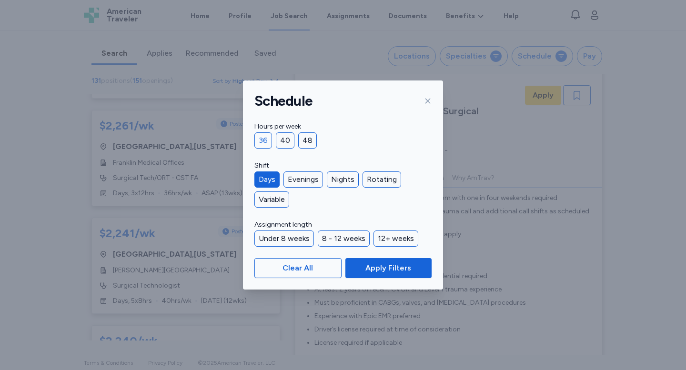
click at [267, 139] on div "36" at bounding box center [263, 140] width 18 height 16
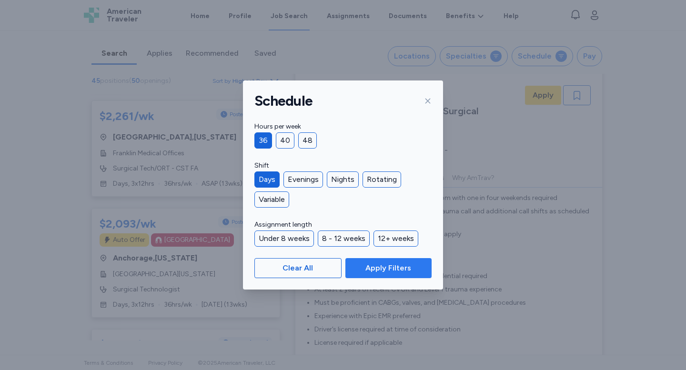
click at [392, 271] on span "Apply Filters" at bounding box center [388, 267] width 46 height 11
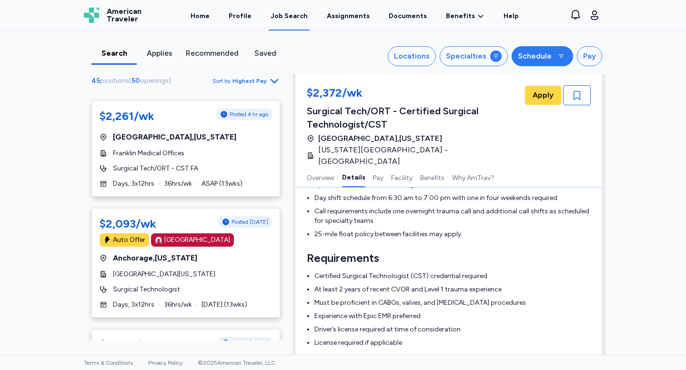
click at [541, 51] on div "Schedule" at bounding box center [535, 55] width 34 height 11
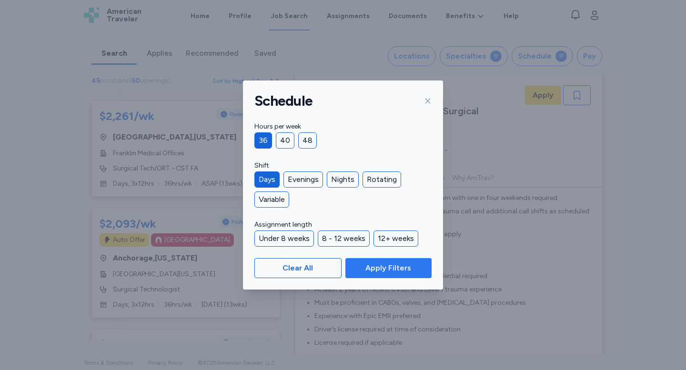
click at [378, 273] on span "Apply Filters" at bounding box center [388, 267] width 46 height 11
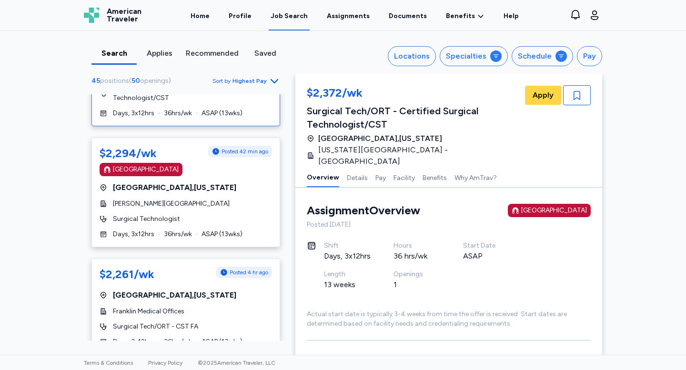
scroll to position [95, 0]
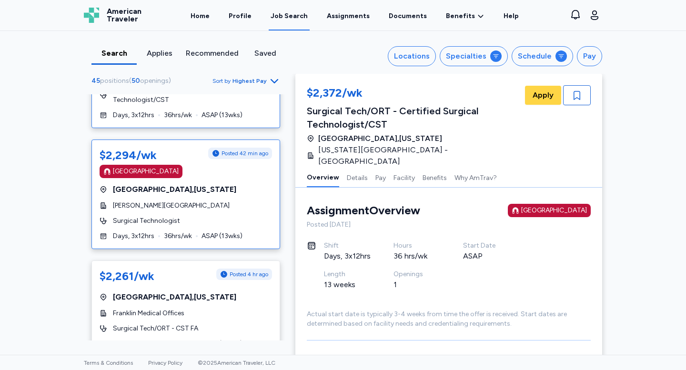
click at [127, 216] on span "Surgical Technologist" at bounding box center [146, 221] width 67 height 10
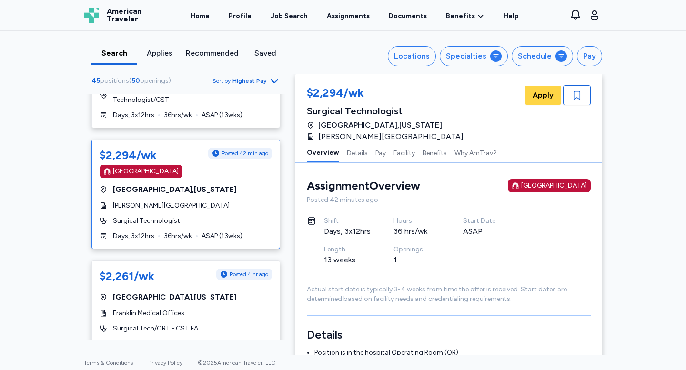
click at [215, 201] on div "Lahey Hospital & Medical Center" at bounding box center [186, 206] width 172 height 10
click at [79, 196] on div "45 positions ( 50 openings ) Sort by Highest Pay $2,372/wk Magnet Hospital Port…" at bounding box center [185, 208] width 219 height 266
click at [146, 201] on span "Lahey Hospital & Medical Center" at bounding box center [171, 206] width 117 height 10
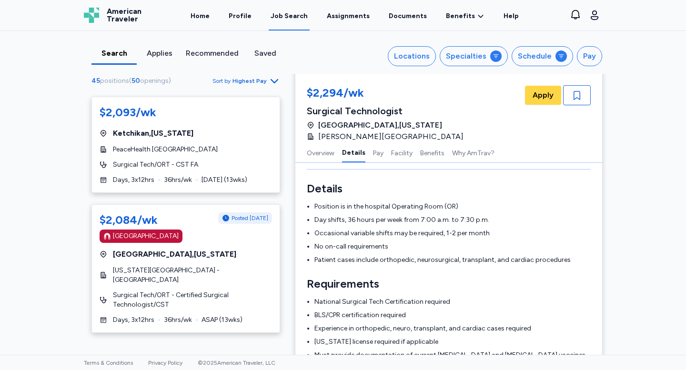
scroll to position [843, 0]
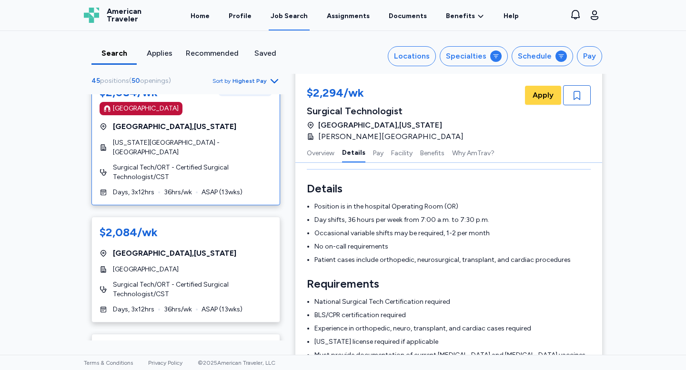
click at [147, 188] on span "Days, 3x12hrs" at bounding box center [133, 193] width 41 height 10
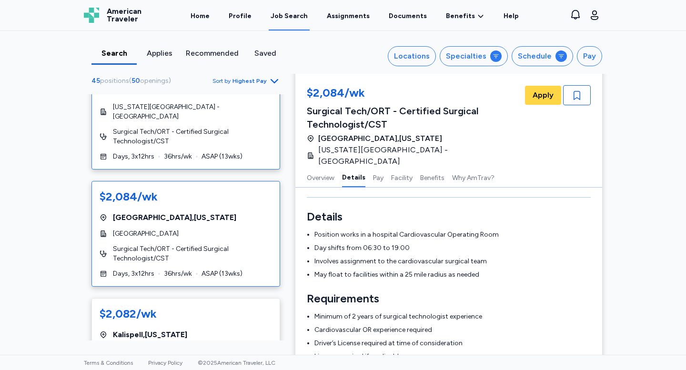
scroll to position [914, 0]
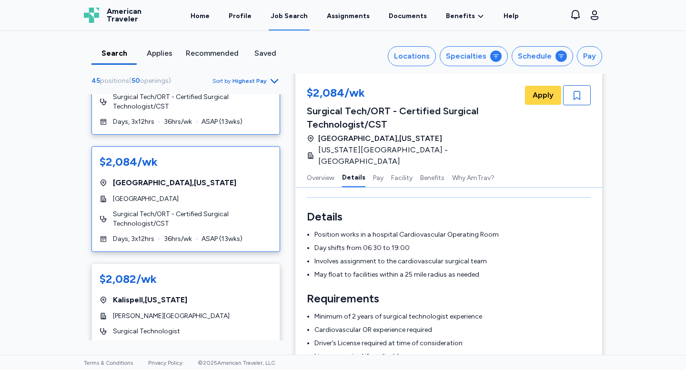
click at [189, 209] on span "Surgical Tech/ORT - Certified Surgical Technologist/CST" at bounding box center [192, 218] width 159 height 19
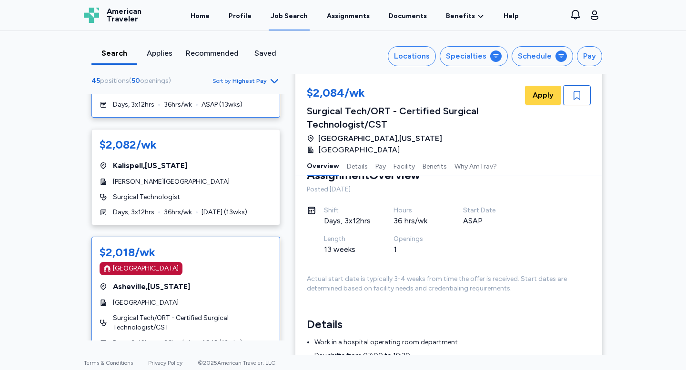
scroll to position [1044, 0]
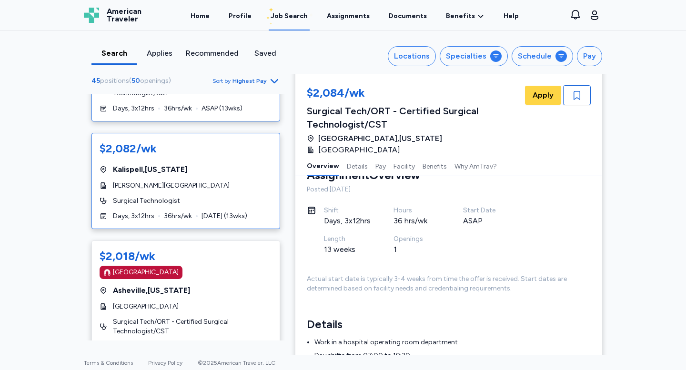
click at [196, 202] on div "$2,082/wk Kalispell , Montana Logan Health Medical Center Surgical Technologist…" at bounding box center [185, 181] width 189 height 96
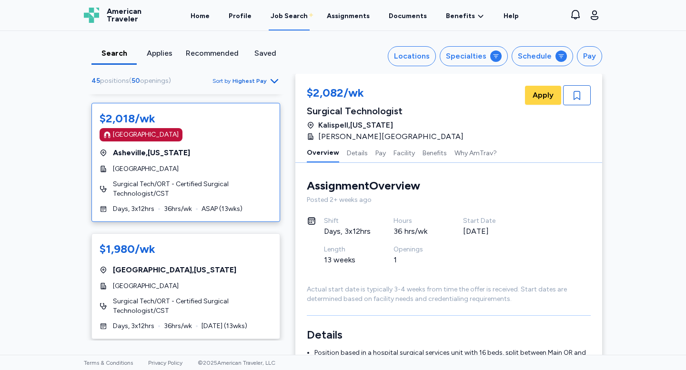
scroll to position [1183, 0]
click at [203, 203] on span "ASAP ( 13 wks)" at bounding box center [221, 208] width 41 height 10
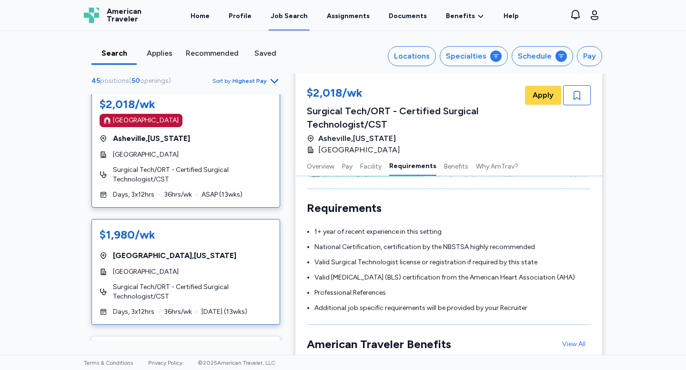
scroll to position [1294, 0]
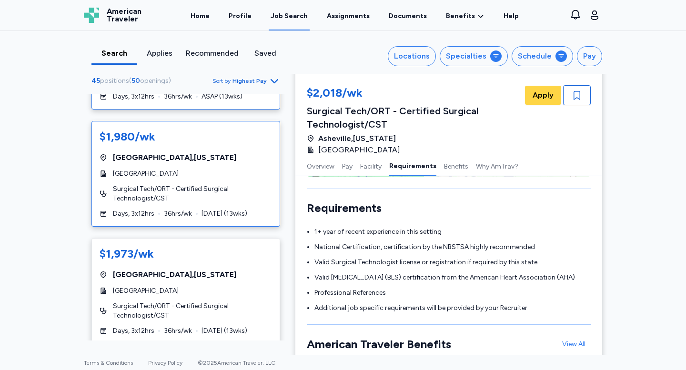
click at [244, 186] on div "$1,980/wk Manchester , New Hampshire Catholic Medical Center Surgical Tech/ORT …" at bounding box center [185, 174] width 189 height 106
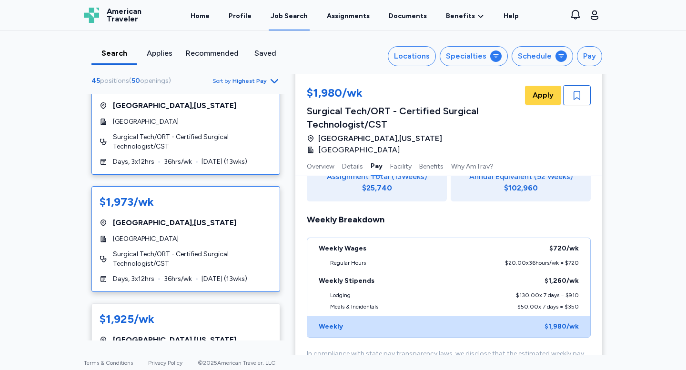
scroll to position [1428, 0]
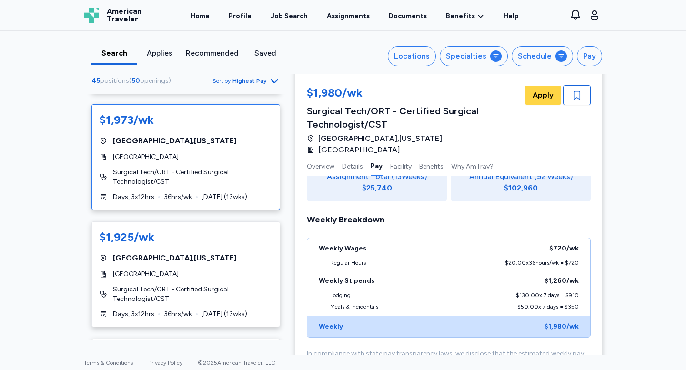
click at [249, 172] on div "$1,973/wk Portsmouth , New Hampshire Portsmouth Regional Hospital Surgical Tech…" at bounding box center [185, 157] width 189 height 106
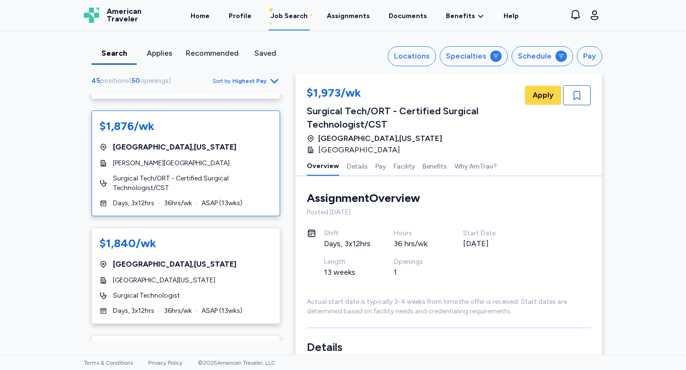
scroll to position [1774, 0]
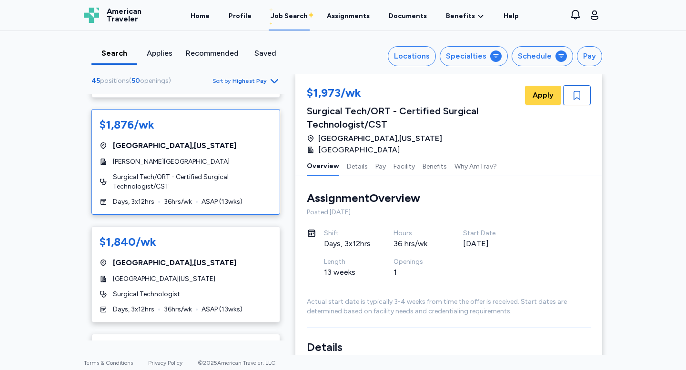
click at [253, 189] on div "$1,876/wk Richmond , Virginia Johnston-Willis Hospital Surgical Tech/ORT - Cert…" at bounding box center [185, 162] width 189 height 106
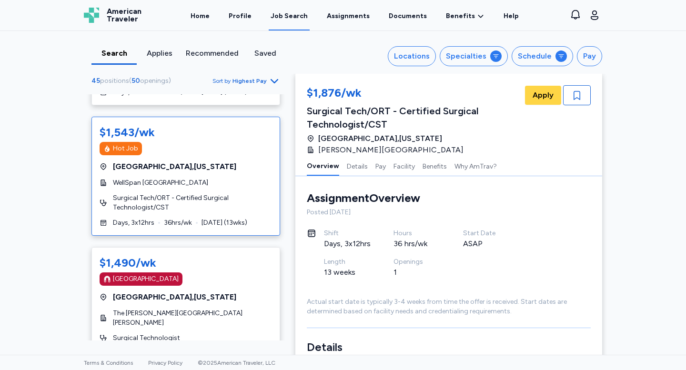
scroll to position [2440, 0]
click at [214, 161] on div "York , Pennsylvania" at bounding box center [186, 166] width 172 height 11
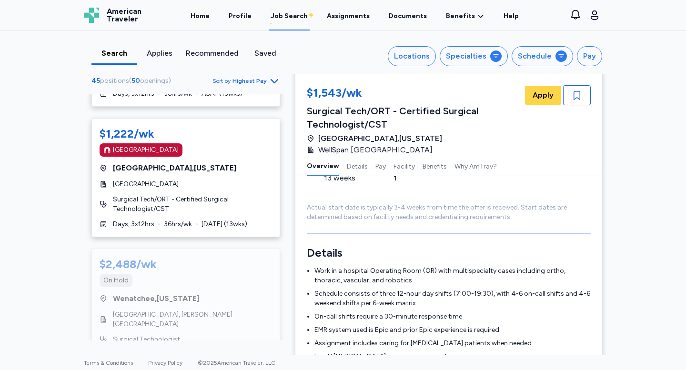
scroll to position [2727, 0]
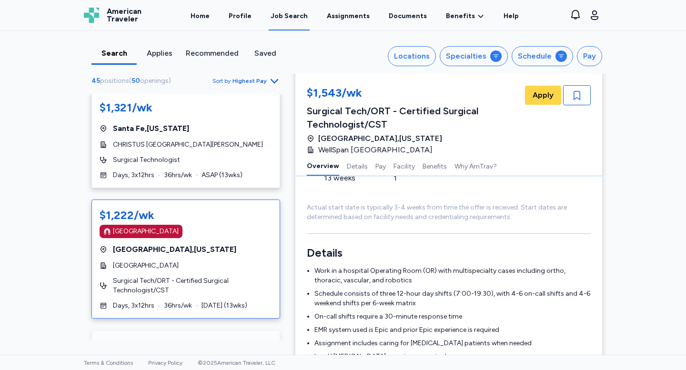
click at [203, 245] on div "$1,222/wk Magnet Hospital Charleston , South Carolina MUSC Health University Me…" at bounding box center [185, 258] width 189 height 119
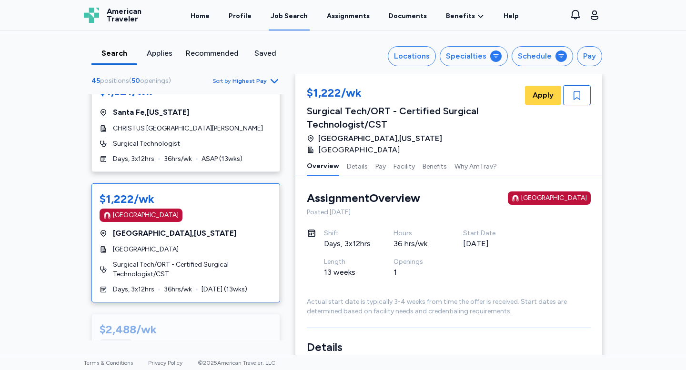
scroll to position [2745, 0]
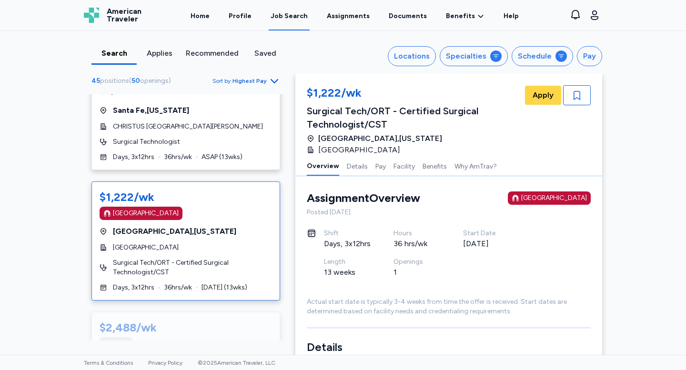
click at [204, 258] on span "Surgical Tech/ORT - Certified Surgical Technologist/CST" at bounding box center [192, 267] width 159 height 19
click at [210, 258] on span "Surgical Tech/ORT - Certified Surgical Technologist/CST" at bounding box center [192, 267] width 159 height 19
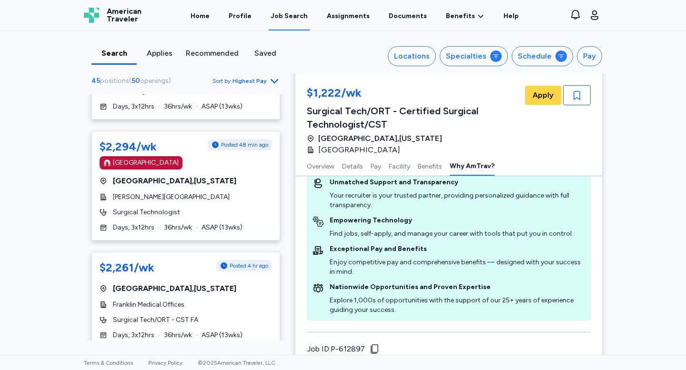
scroll to position [0, 0]
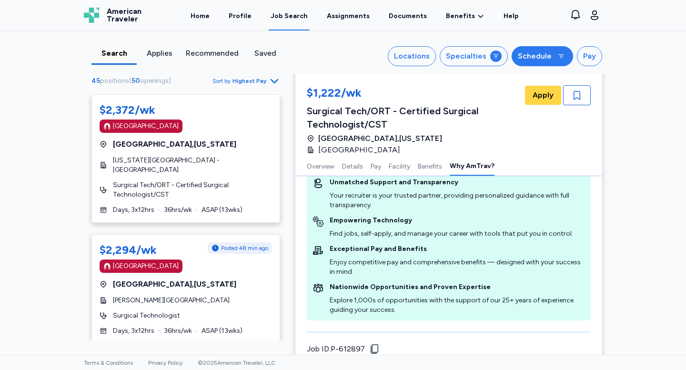
click at [549, 55] on button "Schedule" at bounding box center [541, 56] width 61 height 20
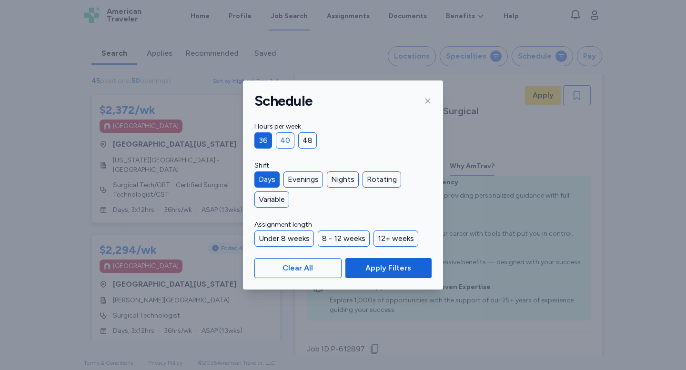
click at [289, 142] on div "40" at bounding box center [285, 140] width 19 height 16
click at [263, 142] on div "36" at bounding box center [263, 140] width 18 height 16
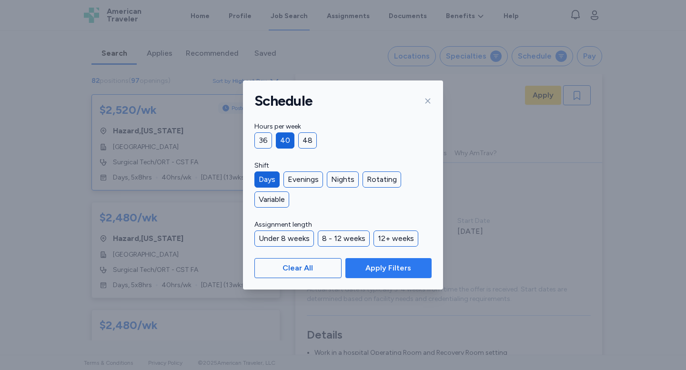
click at [398, 269] on span "Apply Filters" at bounding box center [388, 267] width 46 height 11
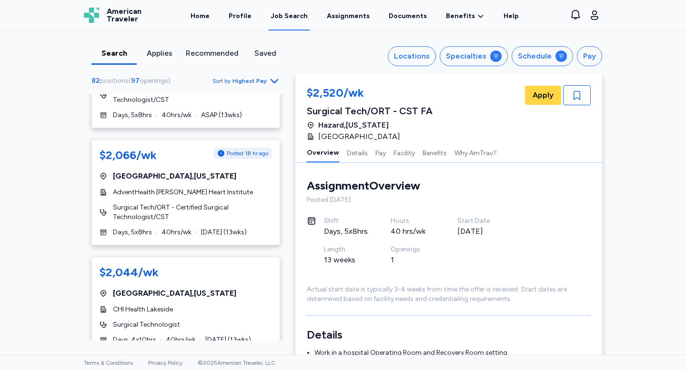
scroll to position [2650, 0]
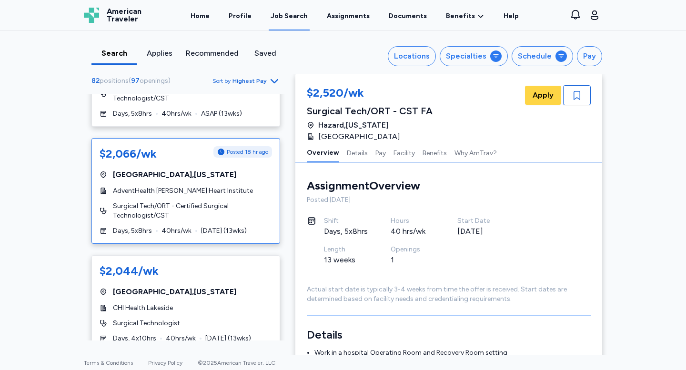
click at [205, 211] on span "Surgical Tech/ORT - Certified Surgical Technologist/CST" at bounding box center [192, 210] width 159 height 19
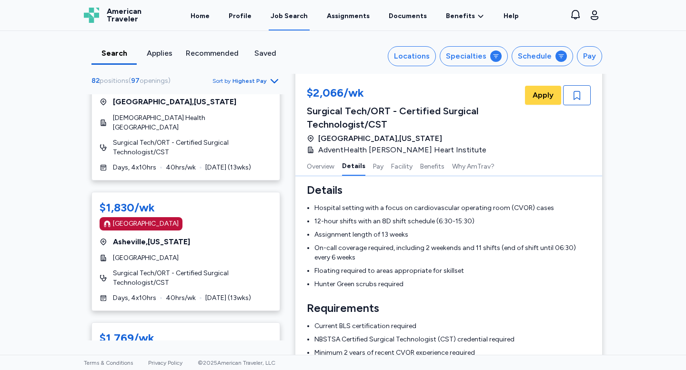
scroll to position [3610, 0]
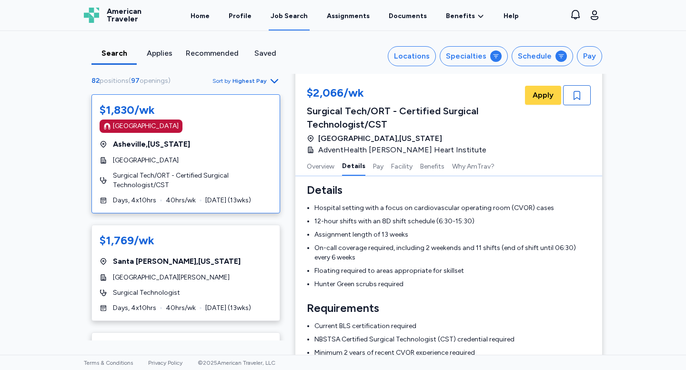
click at [191, 171] on span "Surgical Tech/ORT - Certified Surgical Technologist/CST" at bounding box center [192, 180] width 159 height 19
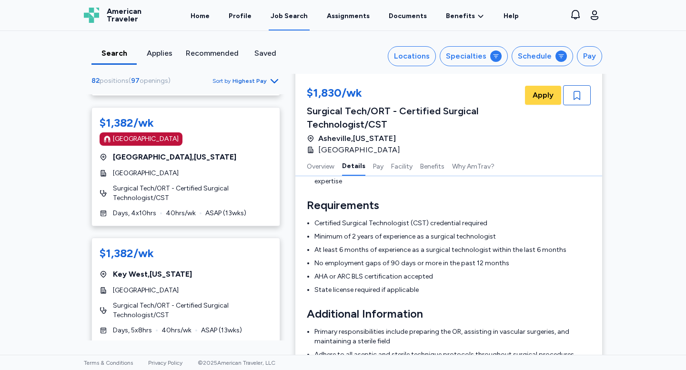
scroll to position [5000, 0]
click at [222, 209] on span "ASAP ( 13 wks)" at bounding box center [225, 214] width 41 height 10
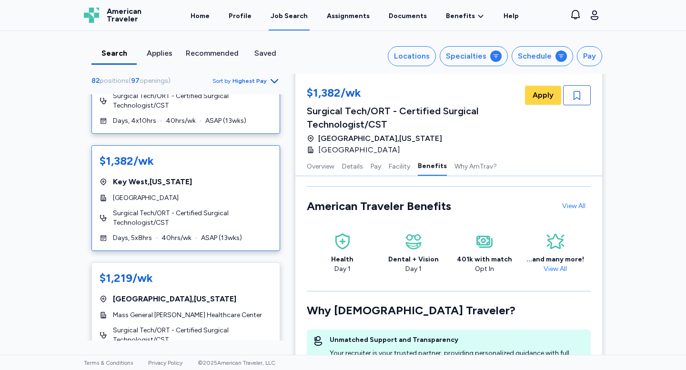
scroll to position [5097, 0]
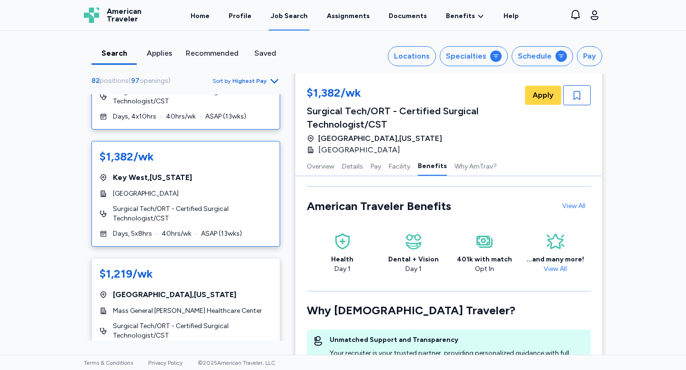
click at [227, 204] on span "Surgical Tech/ORT - Certified Surgical Technologist/CST" at bounding box center [192, 213] width 159 height 19
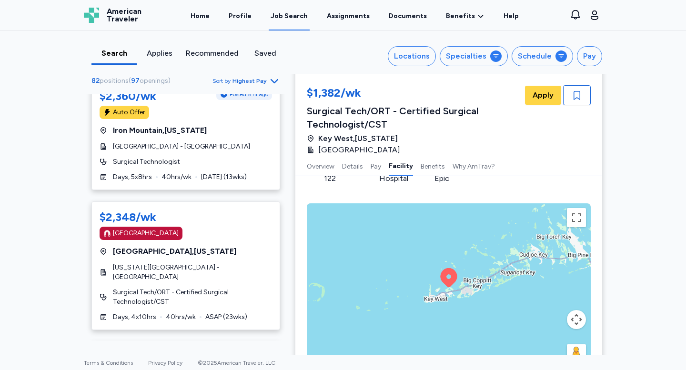
scroll to position [705, 0]
